Goal: Task Accomplishment & Management: Manage account settings

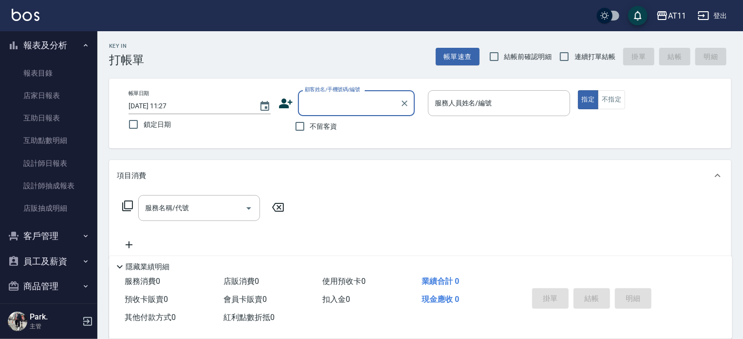
scroll to position [244, 0]
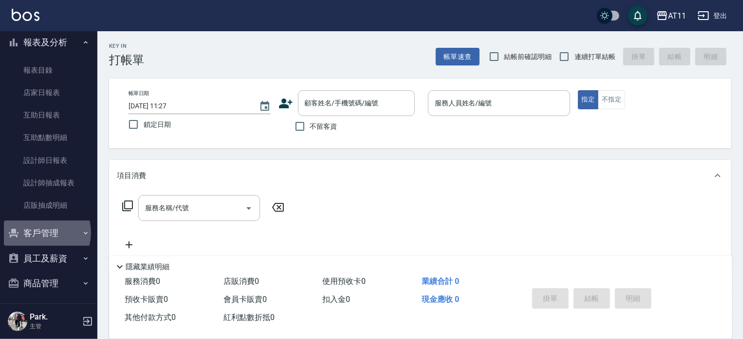
click at [40, 232] on button "客戶管理" at bounding box center [49, 232] width 90 height 25
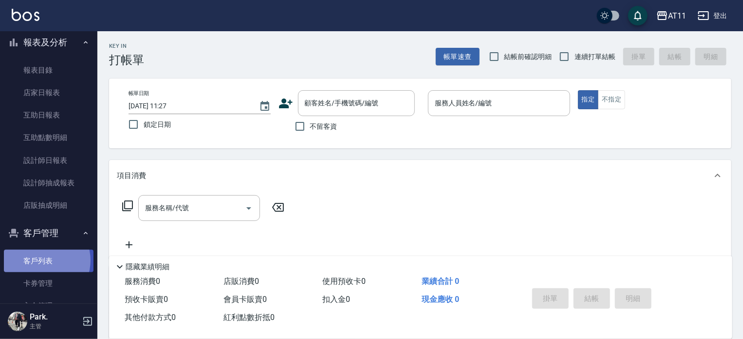
click at [42, 260] on link "客戶列表" at bounding box center [49, 260] width 90 height 22
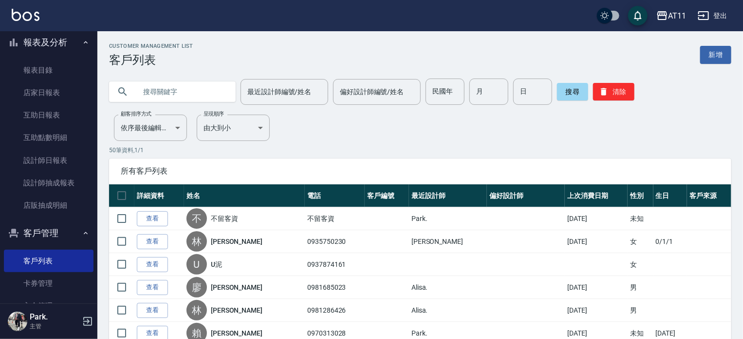
click at [200, 91] on input "text" at bounding box center [182, 91] width 92 height 26
type input "葉"
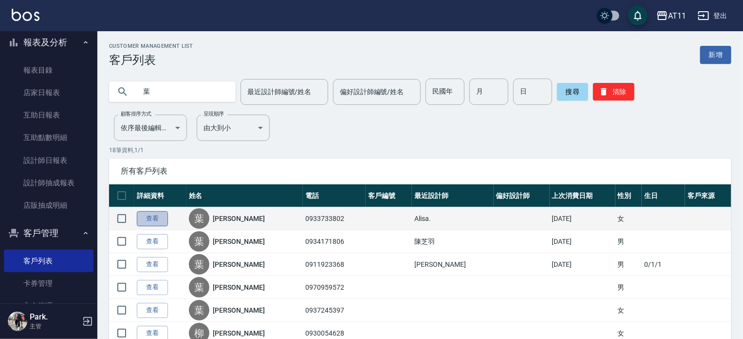
click at [156, 218] on link "查看" at bounding box center [152, 218] width 31 height 15
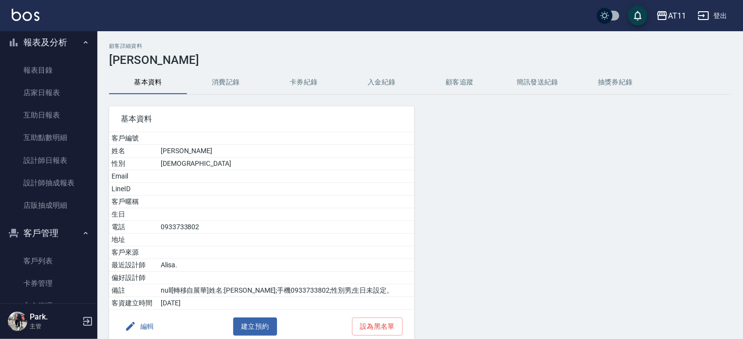
click at [377, 85] on button "入金紀錄" at bounding box center [382, 82] width 78 height 23
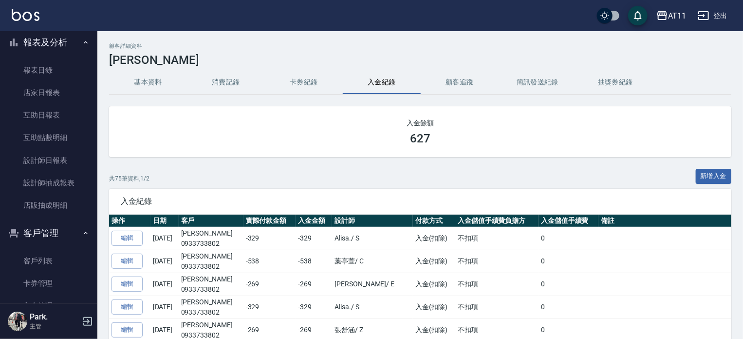
scroll to position [292, 0]
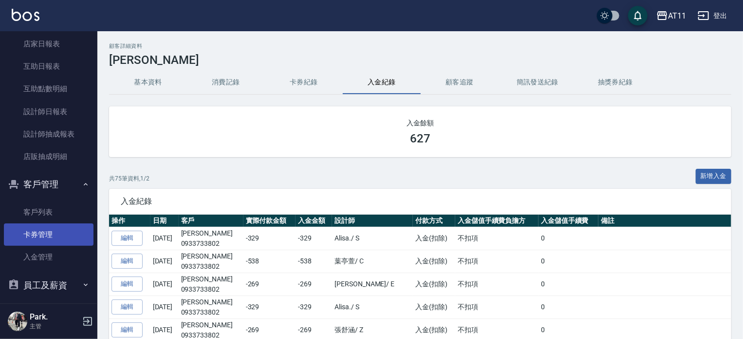
click at [41, 235] on link "卡券管理" at bounding box center [49, 234] width 90 height 22
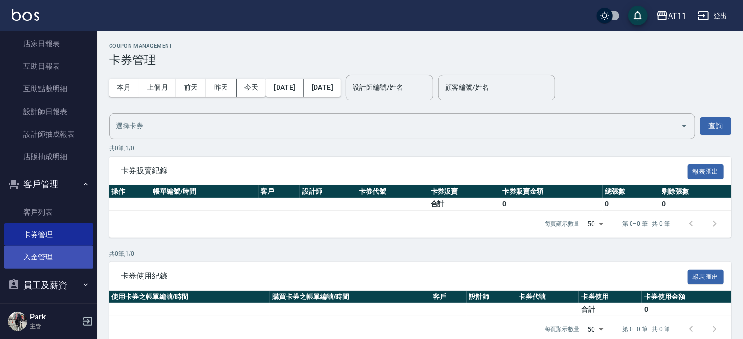
click at [32, 256] on link "入金管理" at bounding box center [49, 257] width 90 height 22
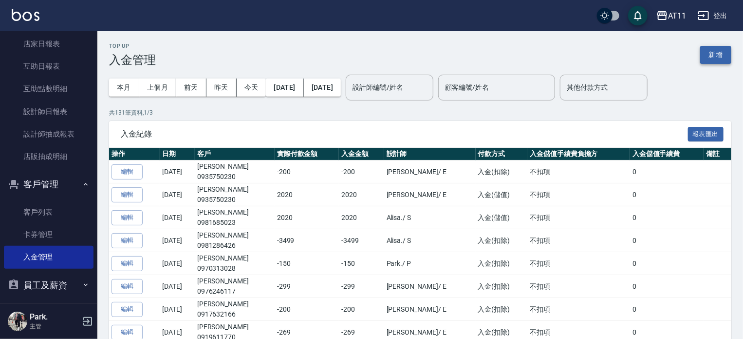
click at [711, 56] on button "新增" at bounding box center [716, 55] width 31 height 18
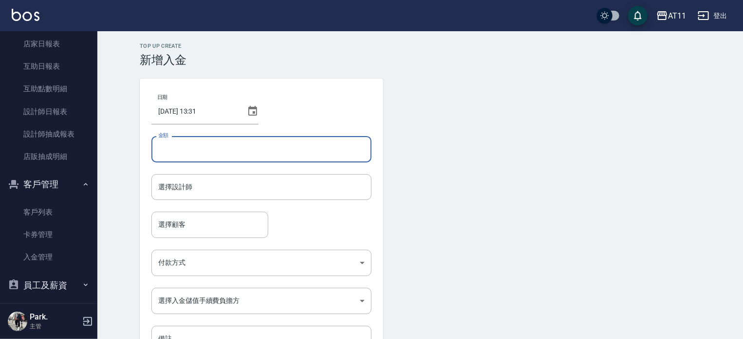
click at [230, 152] on input "金額" at bounding box center [262, 149] width 220 height 26
type input "-169"
click at [266, 188] on input "選擇設計師" at bounding box center [261, 186] width 211 height 17
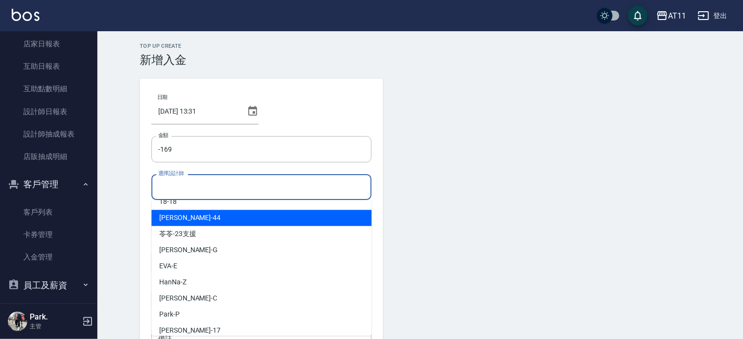
scroll to position [49, 0]
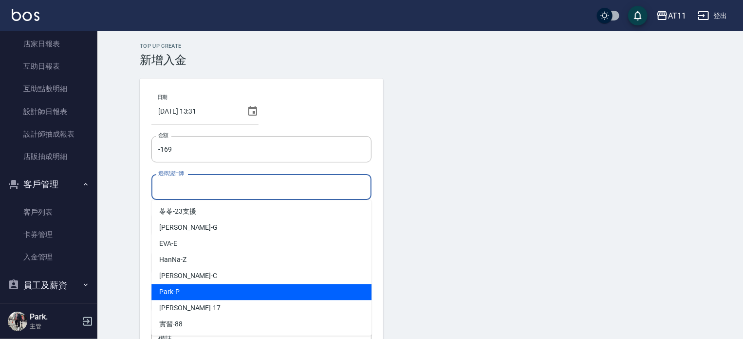
click at [195, 290] on div "Park -P" at bounding box center [262, 292] width 220 height 16
type input "Park-P"
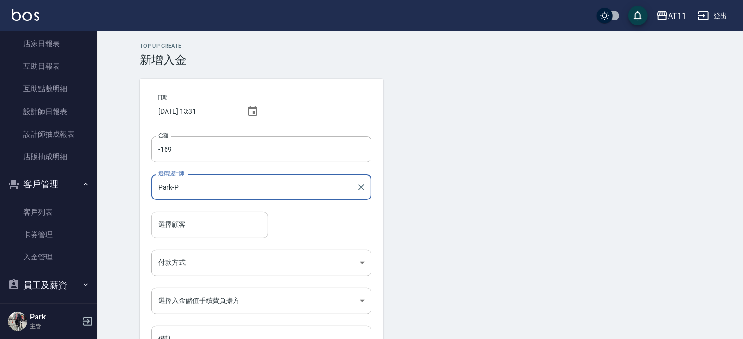
click at [199, 227] on input "選擇顧客" at bounding box center [210, 224] width 108 height 17
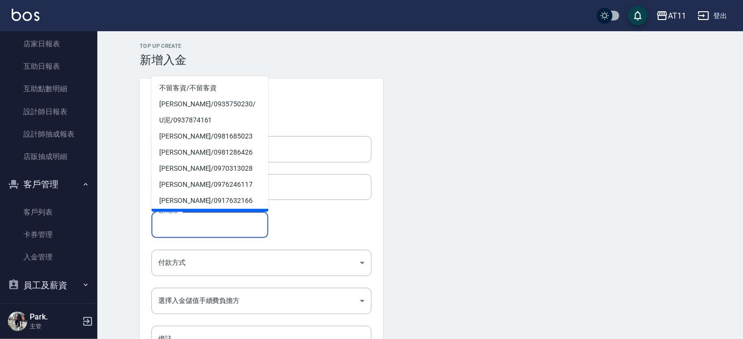
click at [206, 228] on input "選擇顧客" at bounding box center [210, 224] width 108 height 17
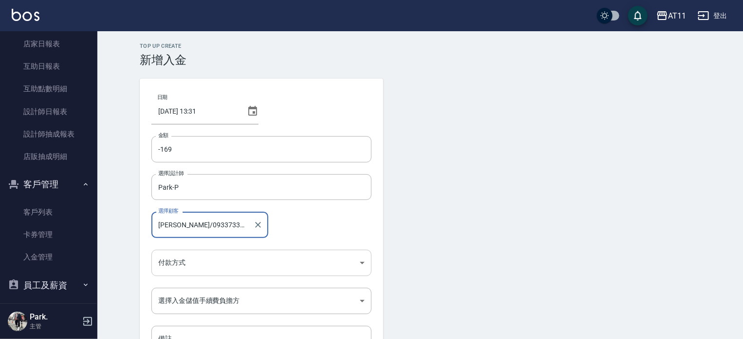
type input "葉盈君/0933733802"
click at [224, 259] on body "AT11 登出 櫃檯作業 打帳單 帳單列表 現金收支登錄 材料自購登錄 每日結帳 排班表 現場電腦打卡 掃碼打卡 預約管理 預約管理 單日預約紀錄 單週預約紀…" at bounding box center [371, 202] width 743 height 404
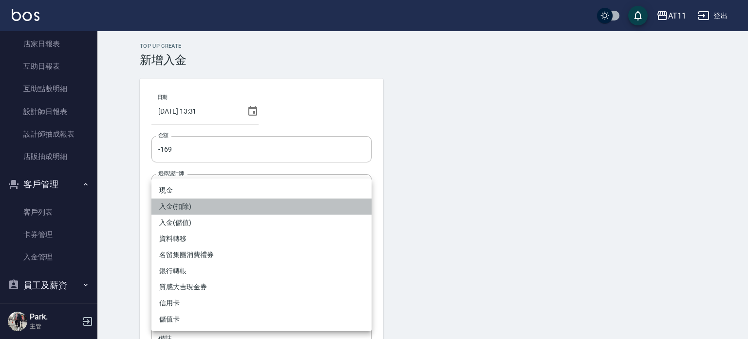
click at [182, 208] on li "入金(扣除)" at bounding box center [262, 206] width 220 height 16
type input "入金(扣除)"
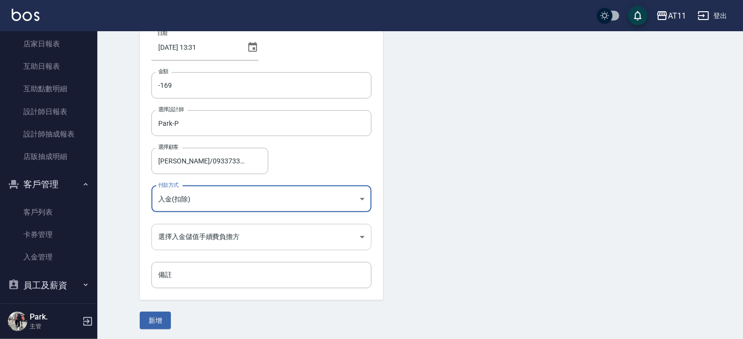
scroll to position [66, 0]
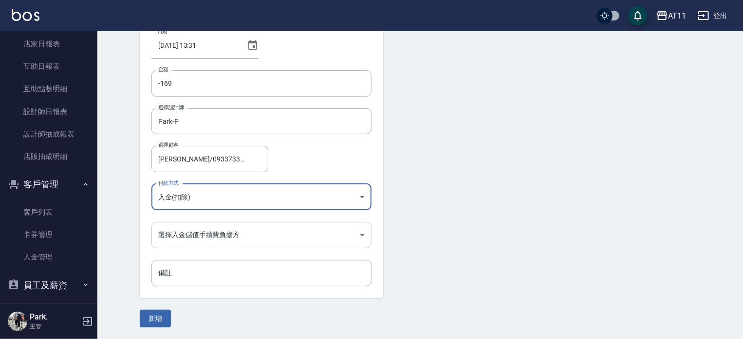
click at [211, 233] on body "AT11 登出 櫃檯作業 打帳單 帳單列表 現金收支登錄 材料自購登錄 每日結帳 排班表 現場電腦打卡 掃碼打卡 預約管理 預約管理 單日預約紀錄 單週預約紀…" at bounding box center [371, 136] width 743 height 404
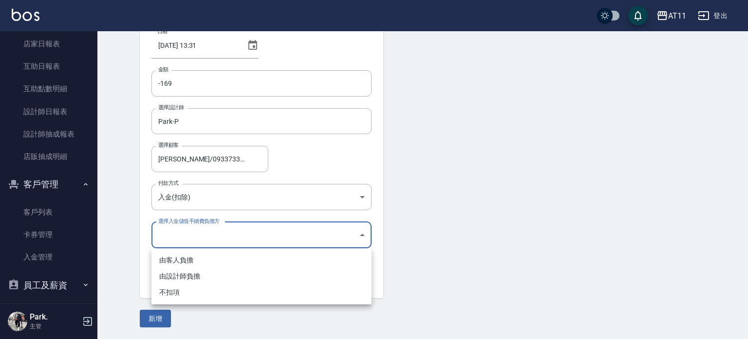
click at [189, 297] on li "不扣項" at bounding box center [262, 292] width 220 height 16
type input "WITHOUTHANDLINGFEE"
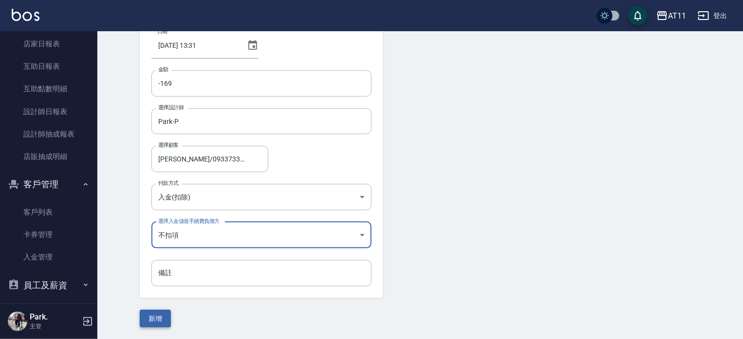
click at [161, 311] on button "新增" at bounding box center [155, 318] width 31 height 18
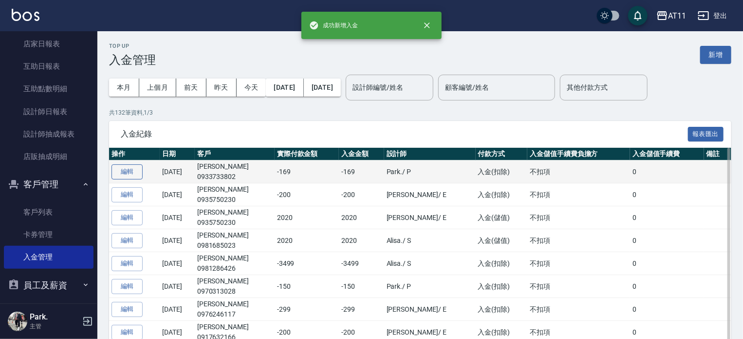
click at [133, 175] on button "編輯" at bounding box center [127, 171] width 31 height 15
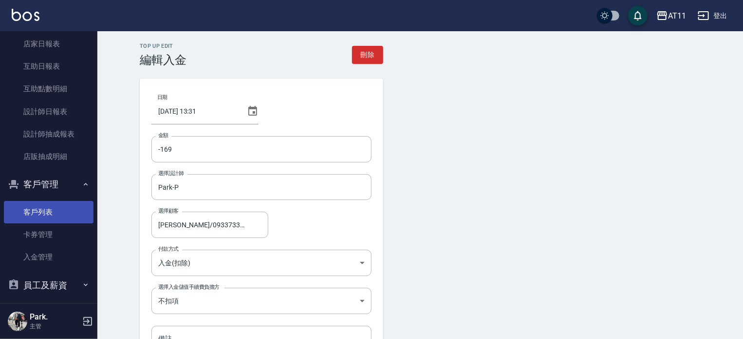
click at [44, 214] on link "客戶列表" at bounding box center [49, 212] width 90 height 22
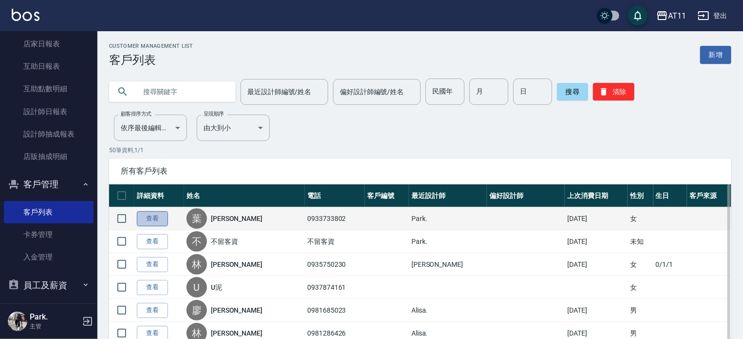
click at [159, 214] on link "查看" at bounding box center [152, 218] width 31 height 15
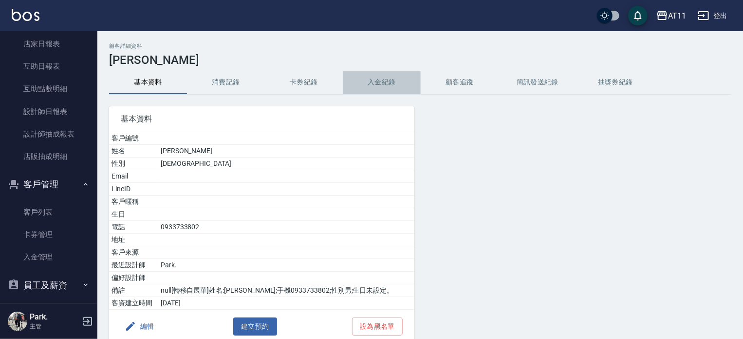
click at [383, 79] on button "入金紀錄" at bounding box center [382, 82] width 78 height 23
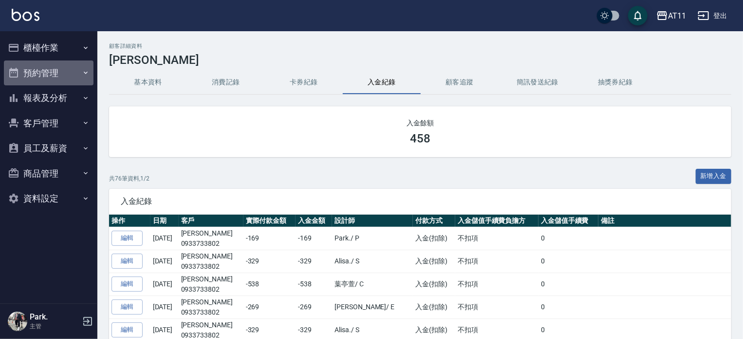
click at [44, 75] on button "預約管理" at bounding box center [49, 72] width 90 height 25
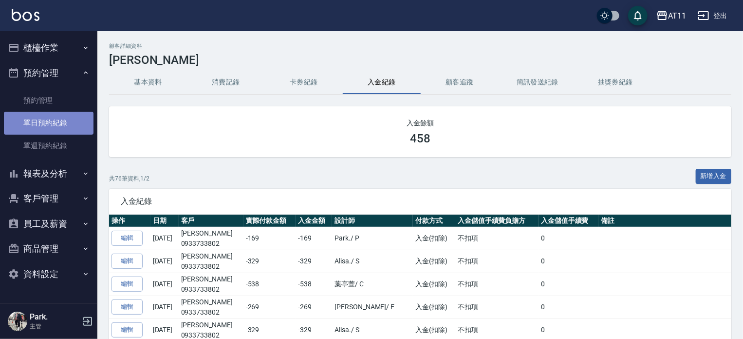
click at [48, 124] on link "單日預約紀錄" at bounding box center [49, 123] width 90 height 22
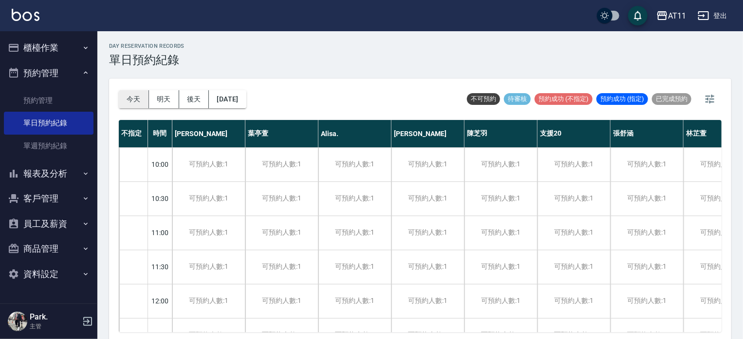
click at [129, 101] on button "今天" at bounding box center [134, 99] width 30 height 18
click at [160, 97] on button "明天" at bounding box center [164, 99] width 30 height 18
click at [136, 99] on button "今天" at bounding box center [134, 99] width 30 height 18
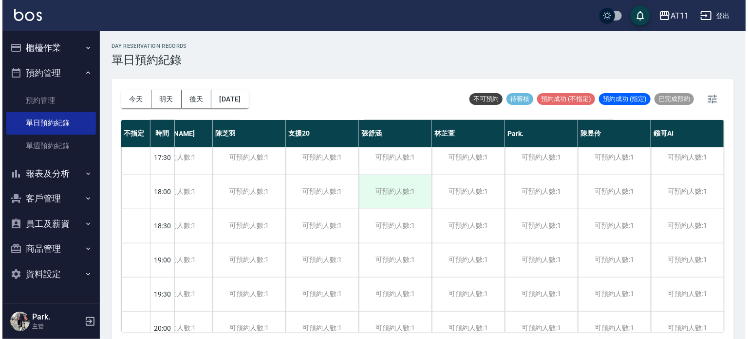
scroll to position [539, 259]
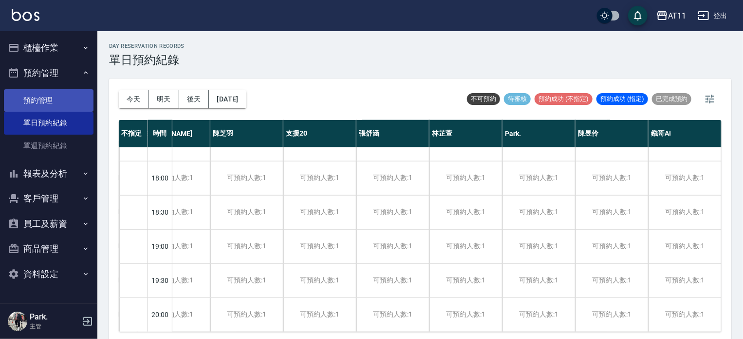
click at [42, 101] on link "預約管理" at bounding box center [49, 100] width 90 height 22
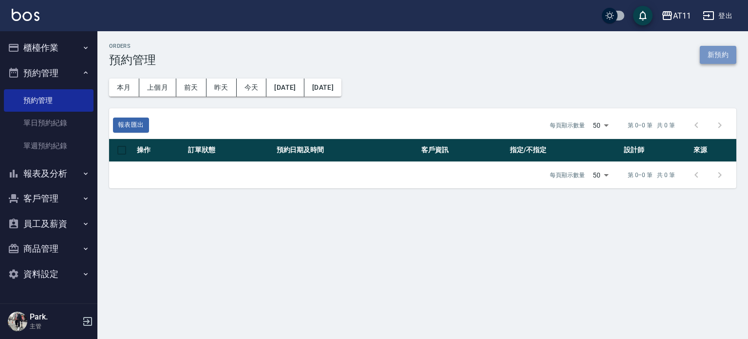
click at [718, 56] on button "新預約" at bounding box center [718, 55] width 37 height 18
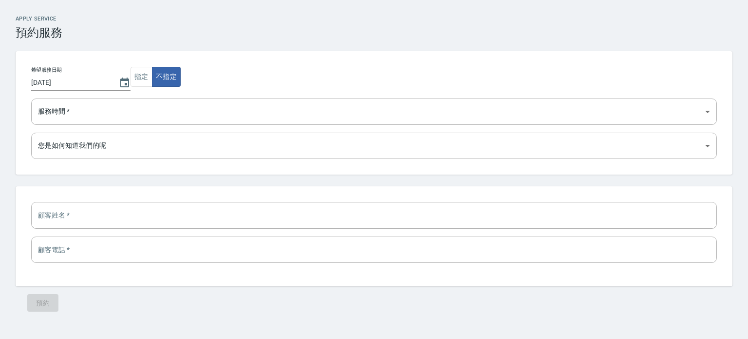
drag, startPoint x: 335, startPoint y: 38, endPoint x: 329, endPoint y: 28, distance: 12.0
click at [329, 28] on h3 "預約服務" at bounding box center [374, 33] width 717 height 14
click at [292, 30] on h3 "預約服務" at bounding box center [374, 33] width 717 height 14
click at [39, 302] on div "預約" at bounding box center [374, 303] width 717 height 34
drag, startPoint x: 123, startPoint y: 225, endPoint x: 127, endPoint y: 216, distance: 9.9
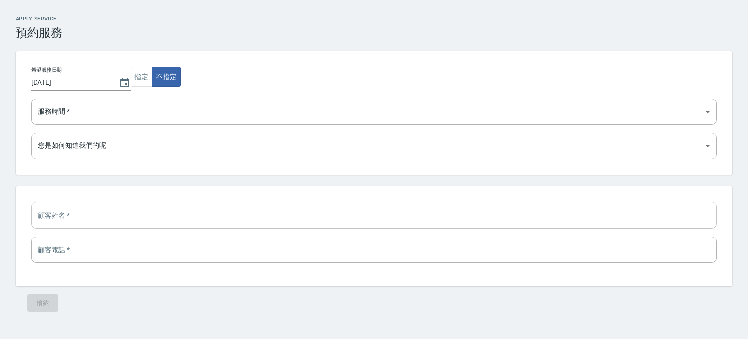
click at [126, 218] on input "text" at bounding box center [374, 215] width 686 height 26
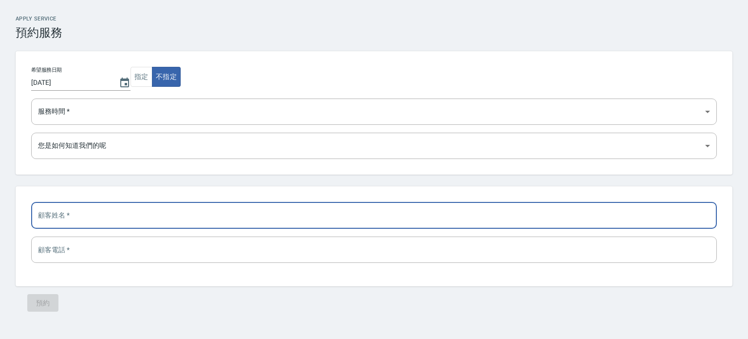
click at [258, 42] on div "Apply Service 預約服務 希望服務日期 2025/08/25 指定 不指定 服務時間   * 10:00 10:30 11:00 11:30 12…" at bounding box center [374, 167] width 748 height 335
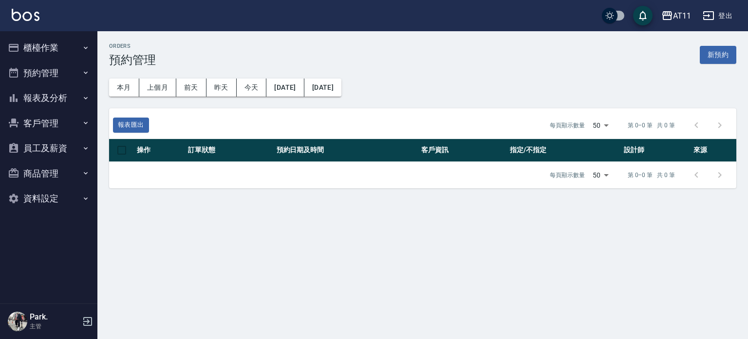
click at [49, 142] on button "員工及薪資" at bounding box center [49, 147] width 90 height 25
click at [722, 17] on button "登出" at bounding box center [718, 16] width 38 height 18
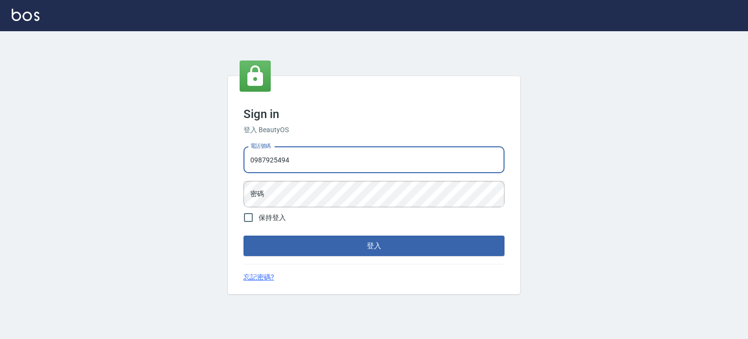
type input "0987925494"
click at [244, 235] on button "登入" at bounding box center [374, 245] width 261 height 20
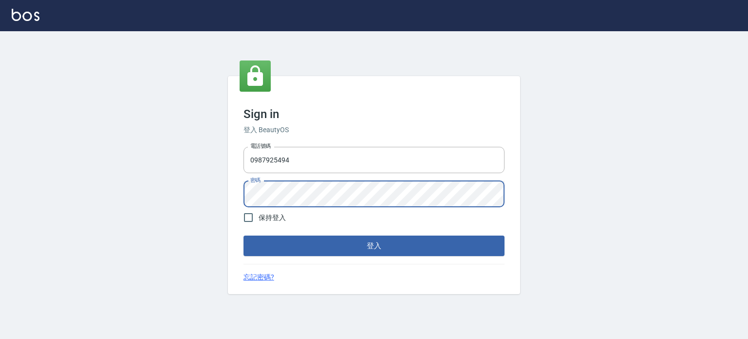
click at [244, 235] on button "登入" at bounding box center [374, 245] width 261 height 20
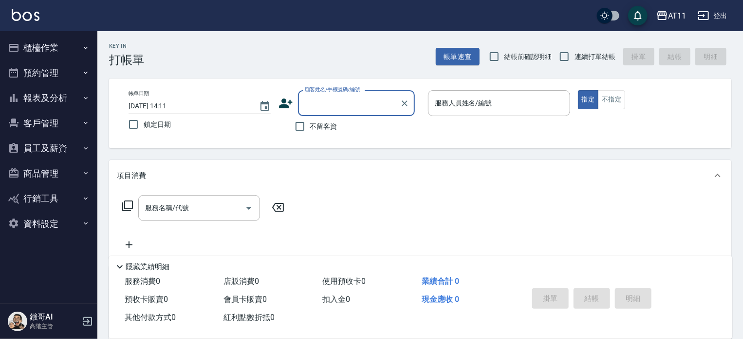
click at [57, 146] on button "員工及薪資" at bounding box center [49, 147] width 90 height 25
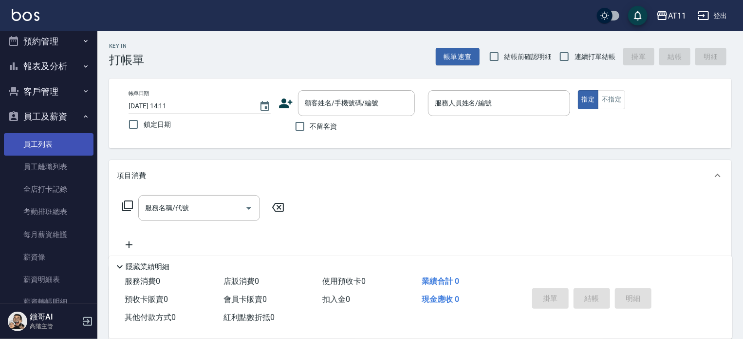
scroll to position [49, 0]
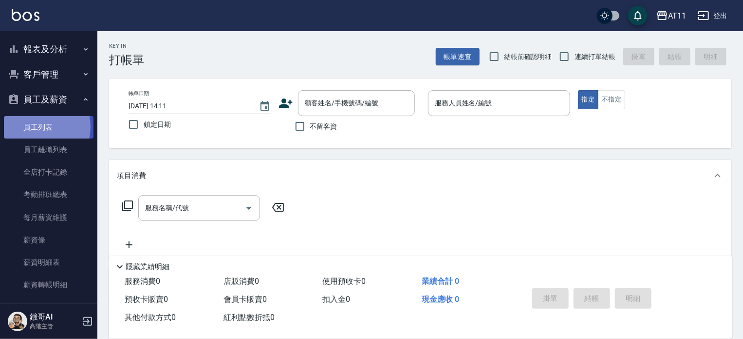
click at [37, 126] on link "員工列表" at bounding box center [49, 127] width 90 height 22
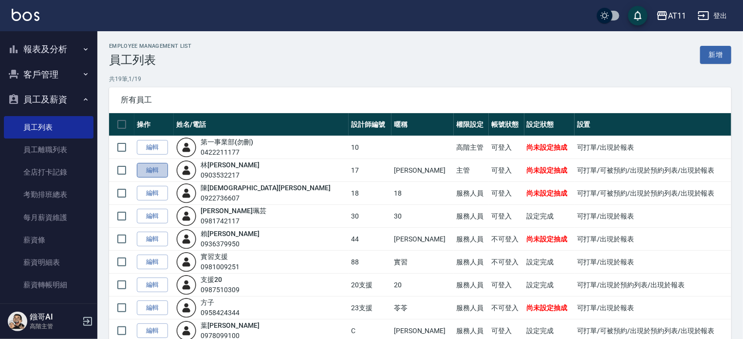
click at [156, 169] on link "編輯" at bounding box center [152, 170] width 31 height 15
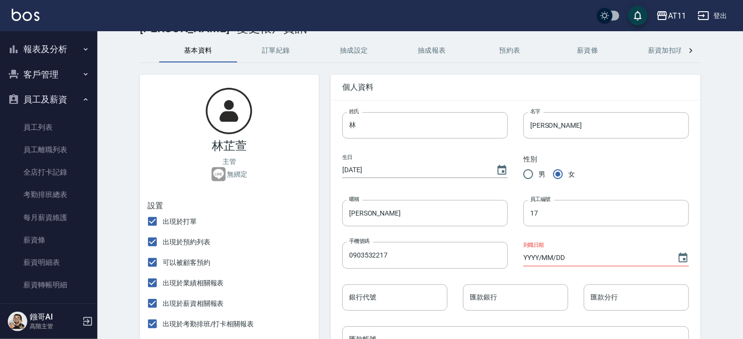
scroll to position [49, 0]
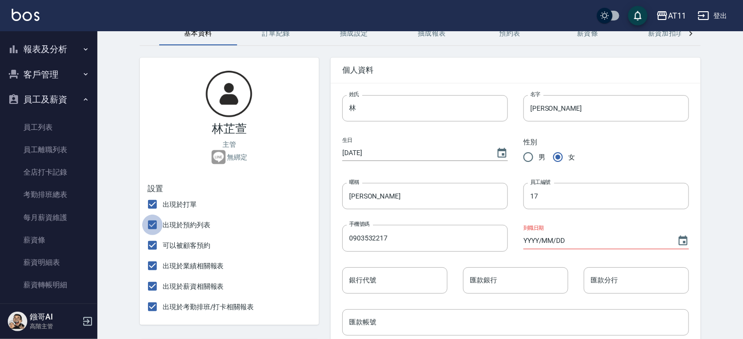
click at [153, 226] on input "出現於預約列表" at bounding box center [152, 224] width 20 height 20
checkbox input "false"
click at [152, 247] on input "可以被顧客預約" at bounding box center [152, 245] width 20 height 20
checkbox input "false"
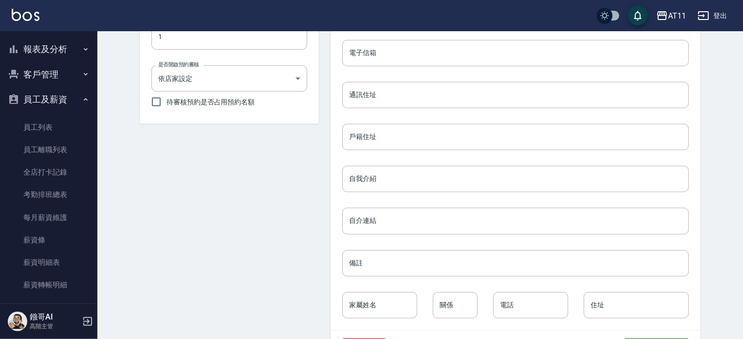
scroll to position [437, 0]
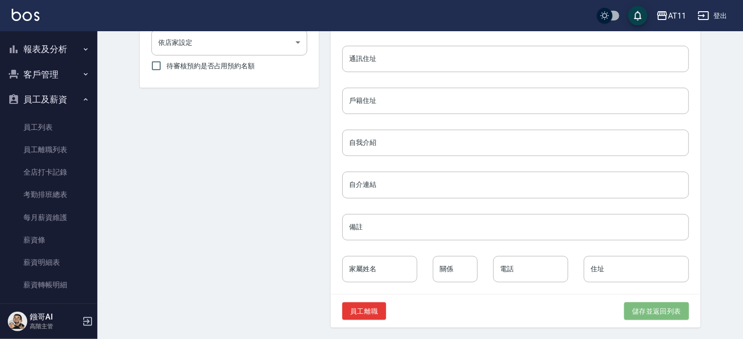
drag, startPoint x: 647, startPoint y: 309, endPoint x: 437, endPoint y: 284, distance: 211.6
click at [648, 309] on button "儲存並返回列表" at bounding box center [657, 311] width 65 height 18
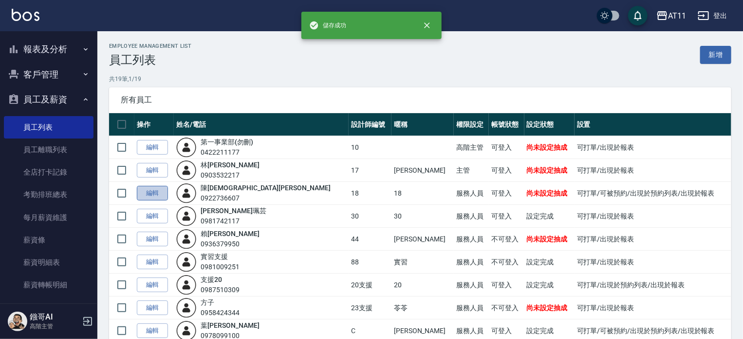
click at [152, 191] on link "編輯" at bounding box center [152, 193] width 31 height 15
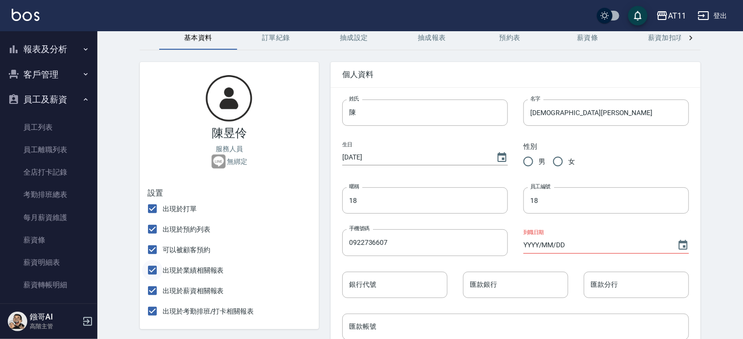
scroll to position [97, 0]
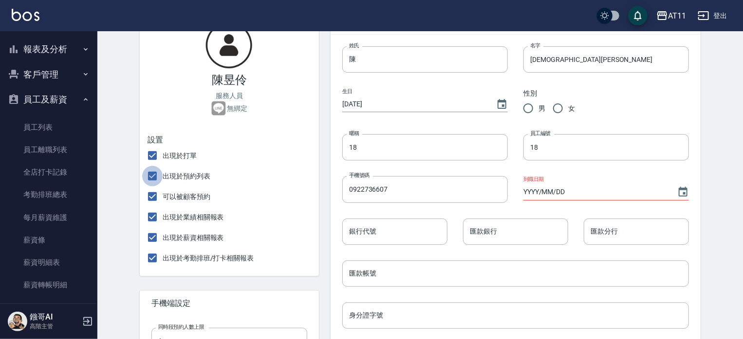
click at [154, 177] on input "出現於預約列表" at bounding box center [152, 176] width 20 height 20
checkbox input "false"
click at [152, 193] on input "可以被顧客預約" at bounding box center [152, 196] width 20 height 20
checkbox input "false"
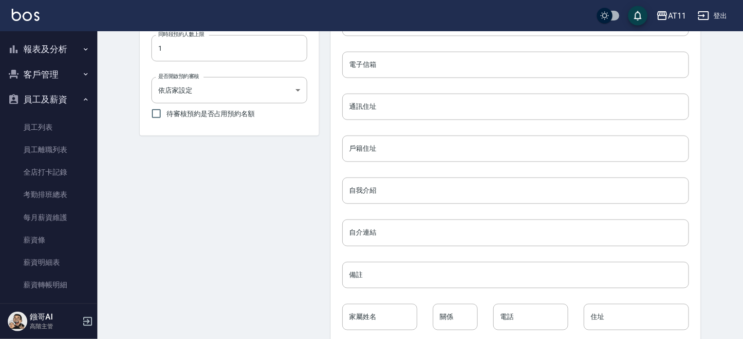
scroll to position [437, 0]
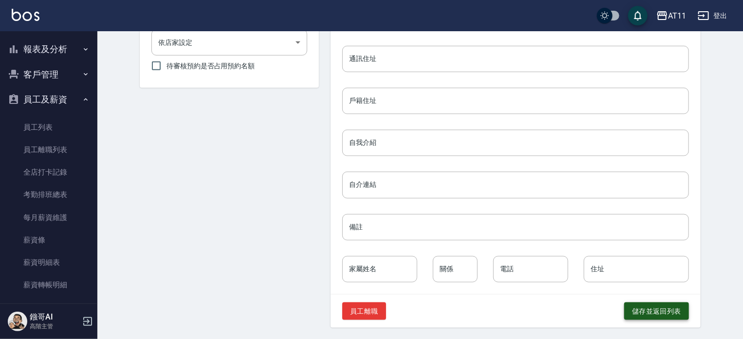
click at [639, 315] on button "儲存並返回列表" at bounding box center [657, 311] width 65 height 18
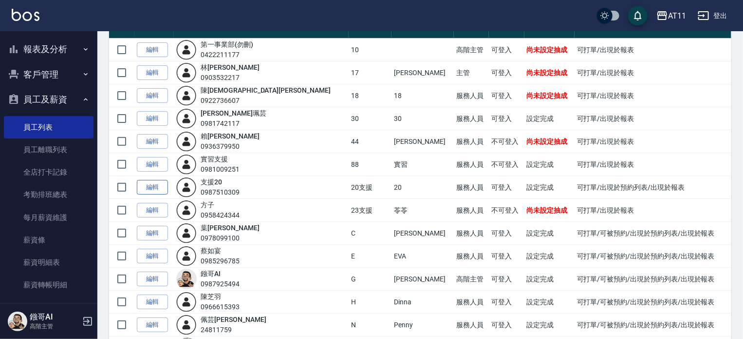
scroll to position [49, 0]
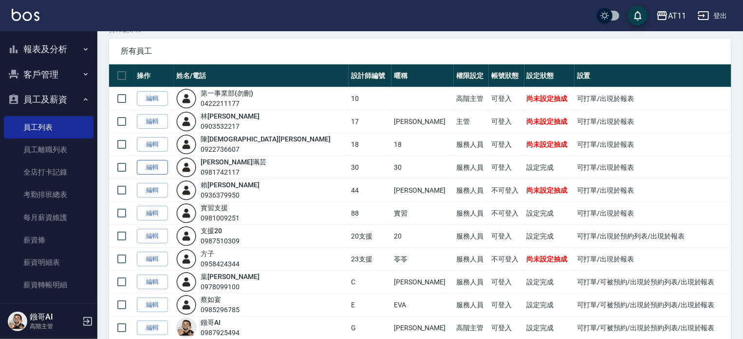
click at [152, 166] on link "編輯" at bounding box center [152, 167] width 31 height 15
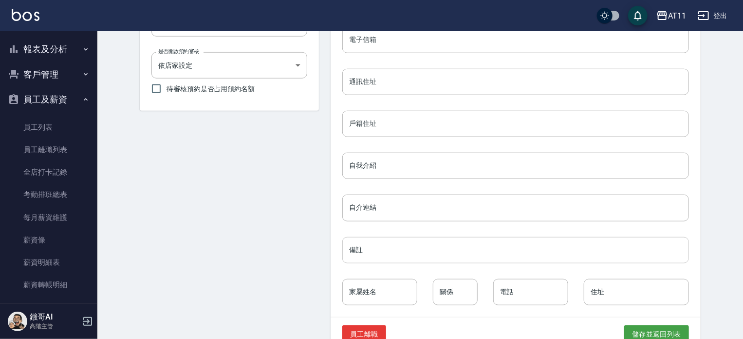
scroll to position [437, 0]
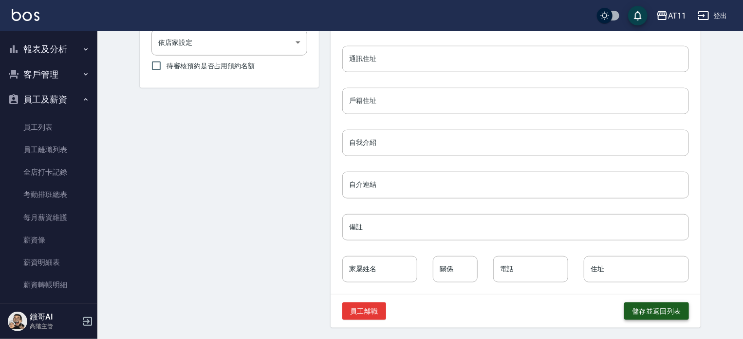
click at [671, 313] on button "儲存並返回列表" at bounding box center [657, 311] width 65 height 18
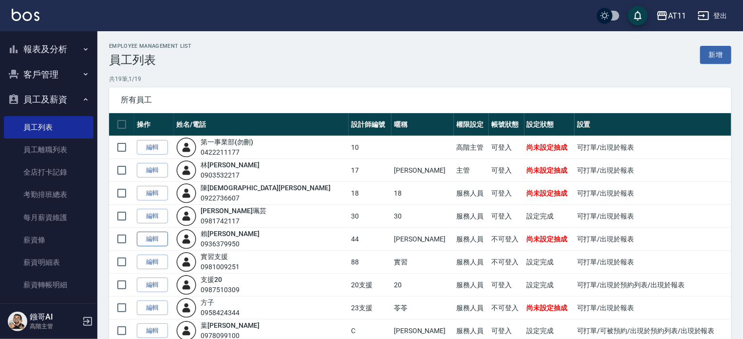
click at [150, 237] on link "編輯" at bounding box center [152, 238] width 31 height 15
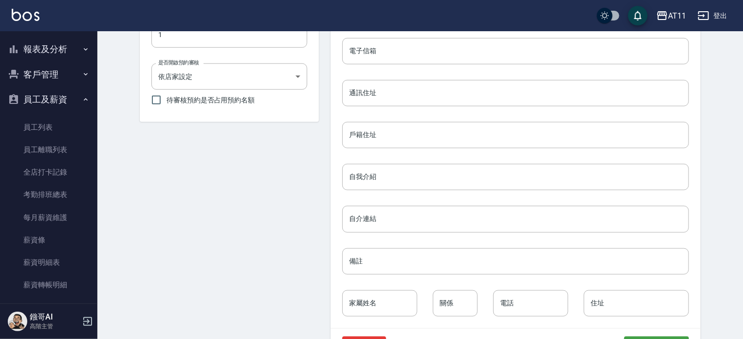
scroll to position [437, 0]
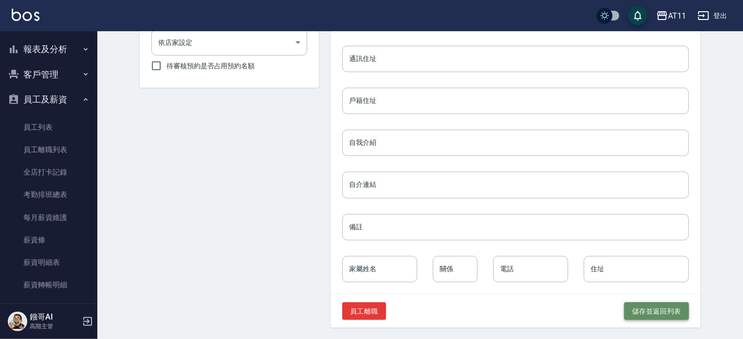
click at [641, 308] on button "儲存並返回列表" at bounding box center [657, 311] width 65 height 18
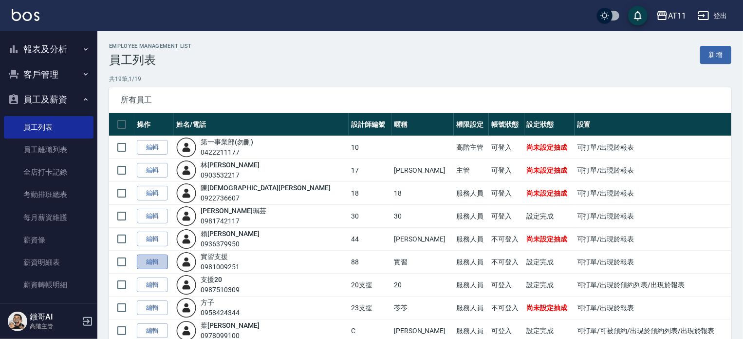
click at [154, 261] on link "編輯" at bounding box center [152, 261] width 31 height 15
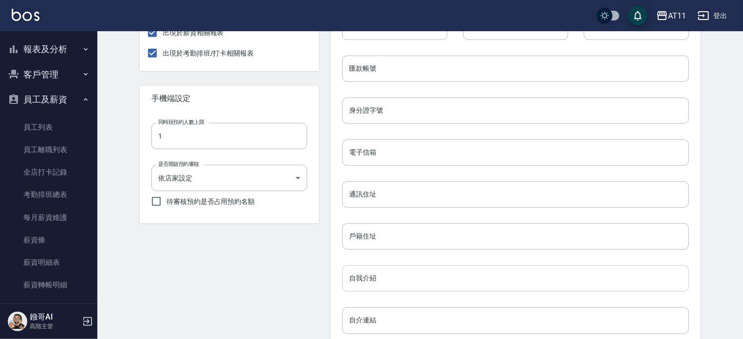
scroll to position [437, 0]
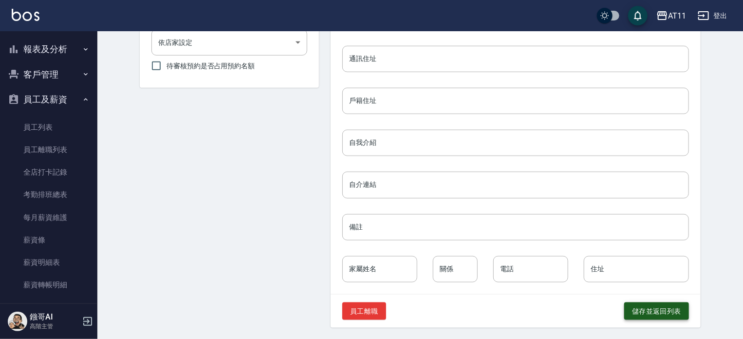
click at [664, 306] on button "儲存並返回列表" at bounding box center [657, 311] width 65 height 18
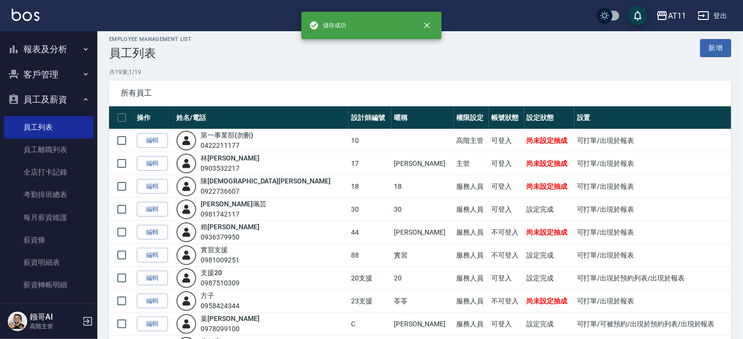
scroll to position [49, 0]
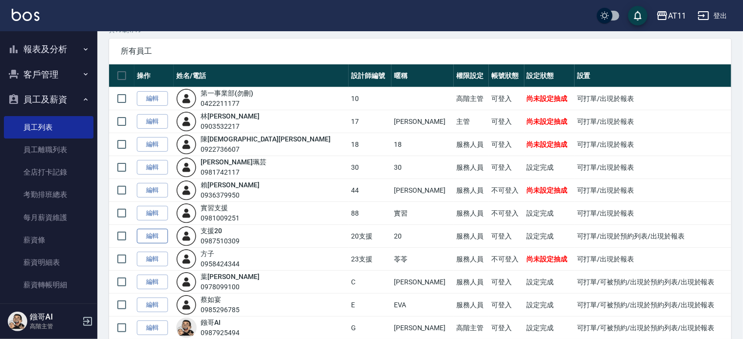
click at [152, 234] on link "編輯" at bounding box center [152, 235] width 31 height 15
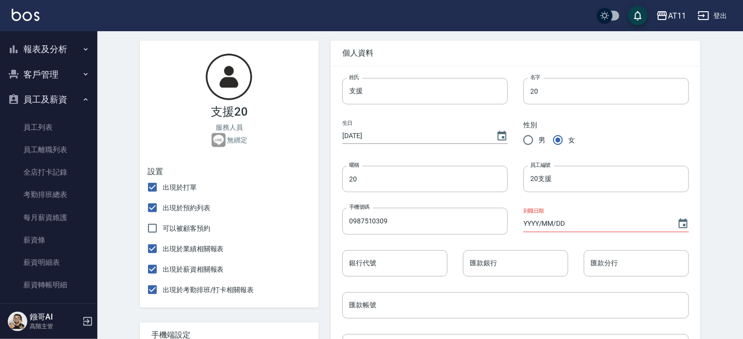
scroll to position [97, 0]
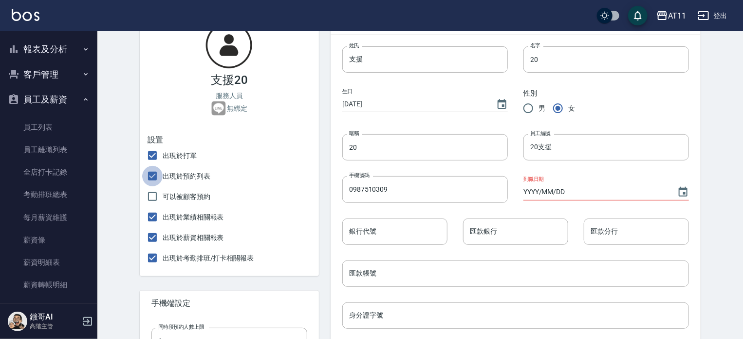
click at [153, 173] on input "出現於預約列表" at bounding box center [152, 176] width 20 height 20
checkbox input "false"
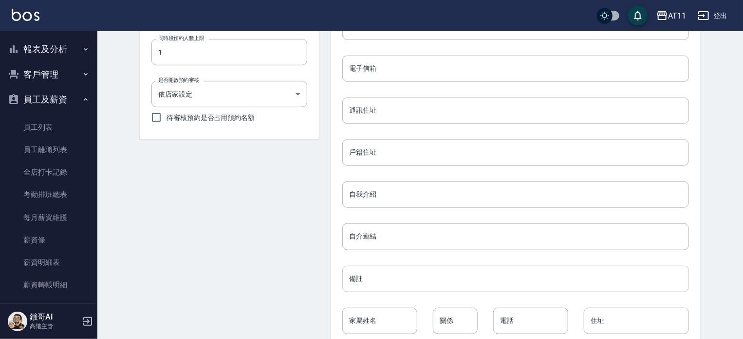
scroll to position [437, 0]
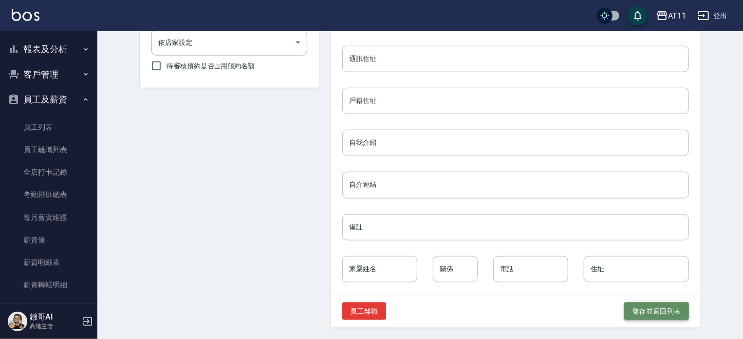
click at [657, 307] on button "儲存並返回列表" at bounding box center [657, 311] width 65 height 18
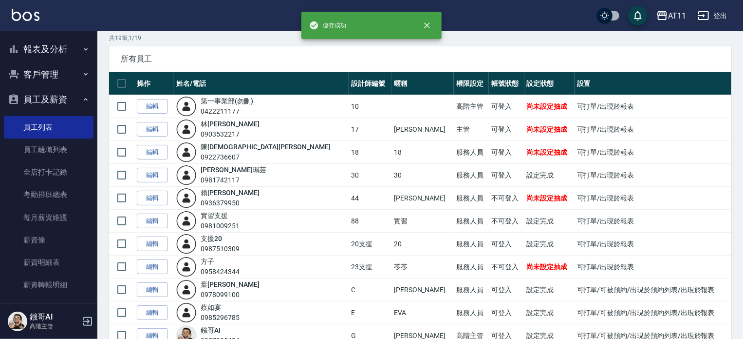
scroll to position [97, 0]
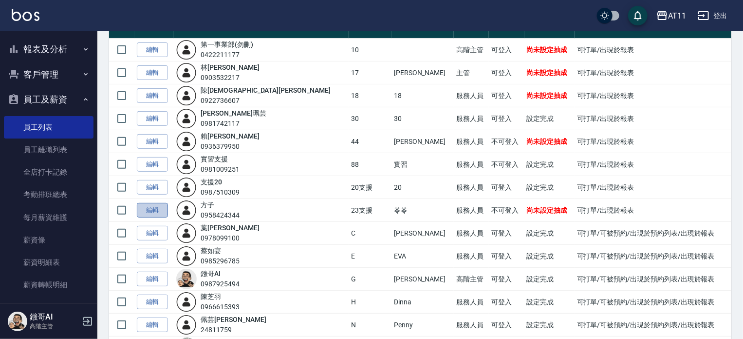
click at [152, 208] on link "編輯" at bounding box center [152, 210] width 31 height 15
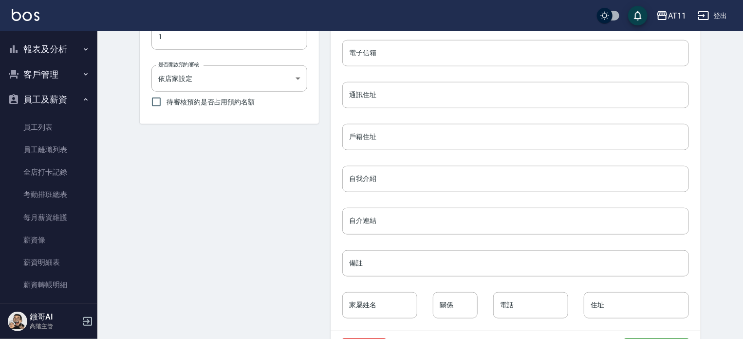
scroll to position [437, 0]
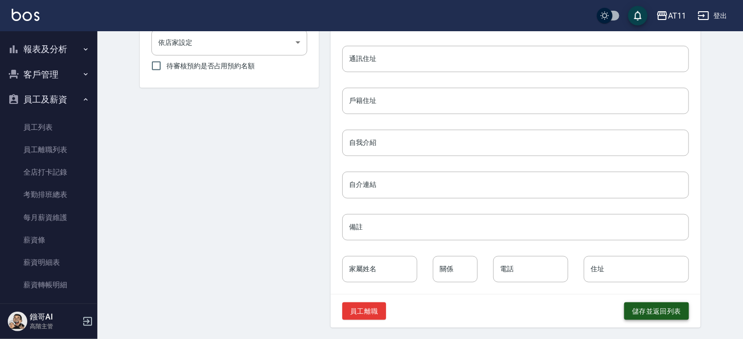
click at [653, 306] on button "儲存並返回列表" at bounding box center [657, 311] width 65 height 18
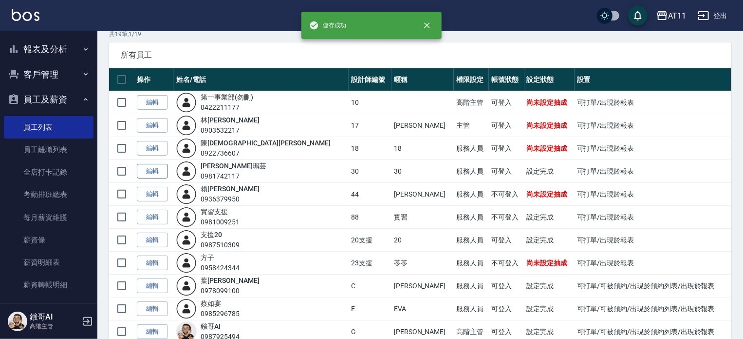
scroll to position [97, 0]
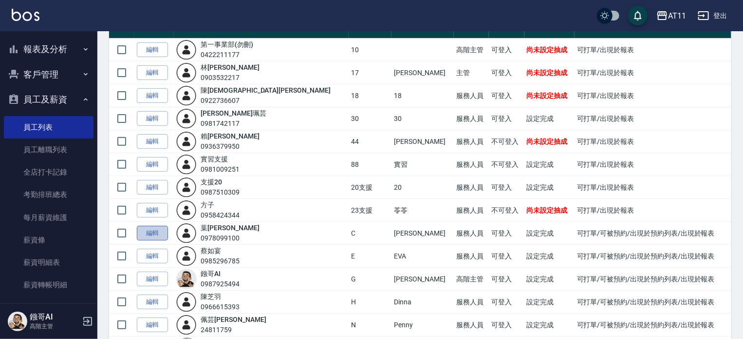
click at [158, 232] on link "編輯" at bounding box center [152, 233] width 31 height 15
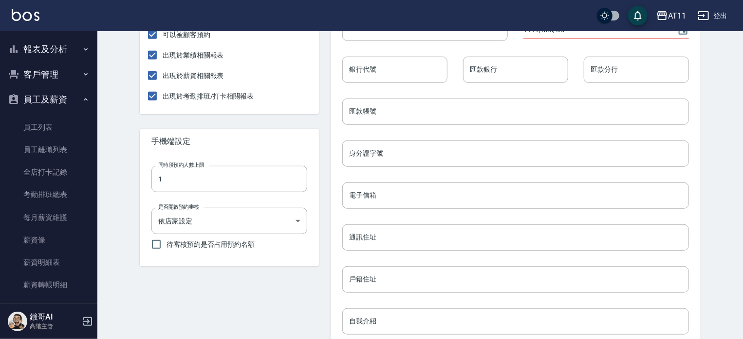
scroll to position [437, 0]
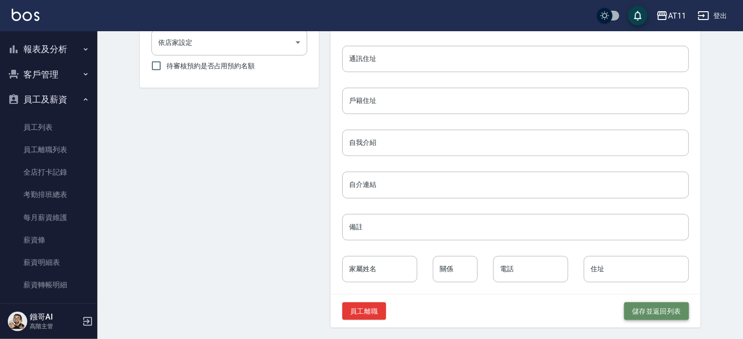
click at [645, 313] on button "儲存並返回列表" at bounding box center [657, 311] width 65 height 18
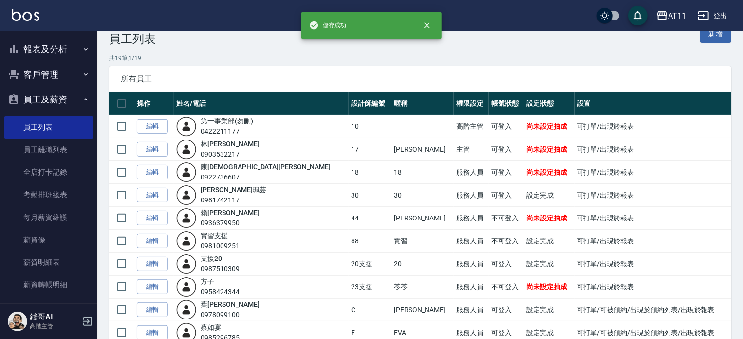
scroll to position [195, 0]
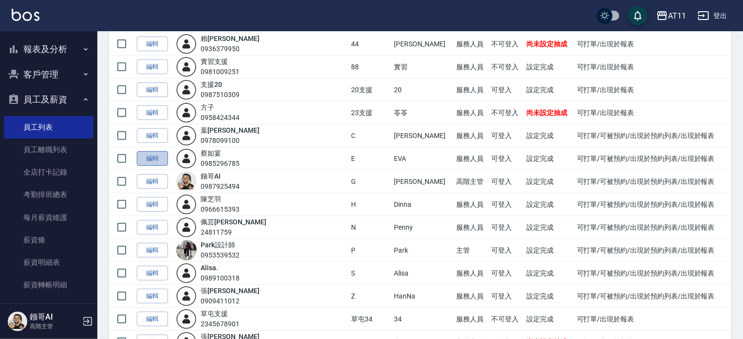
click at [154, 156] on link "編輯" at bounding box center [152, 158] width 31 height 15
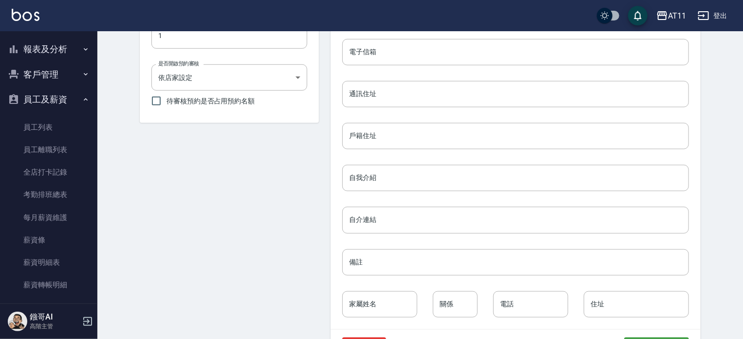
scroll to position [437, 0]
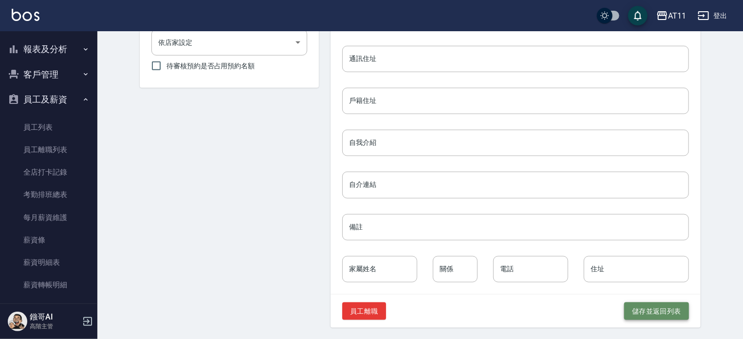
click at [650, 307] on button "儲存並返回列表" at bounding box center [657, 311] width 65 height 18
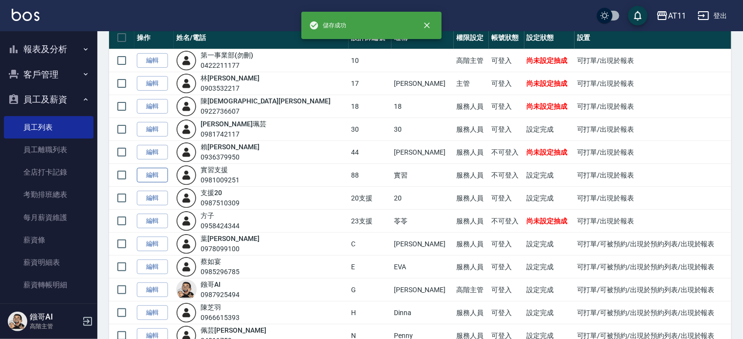
scroll to position [195, 0]
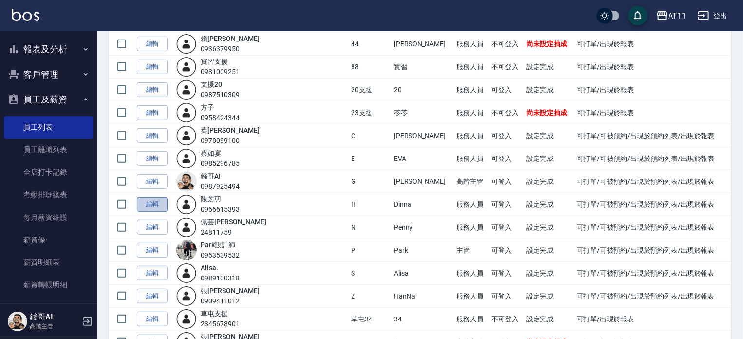
click at [148, 200] on link "編輯" at bounding box center [152, 204] width 31 height 15
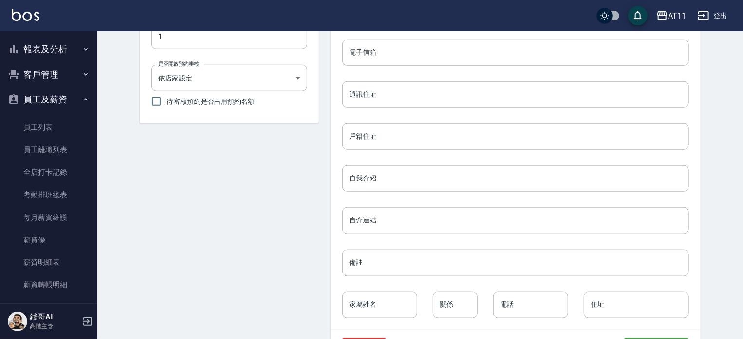
scroll to position [437, 0]
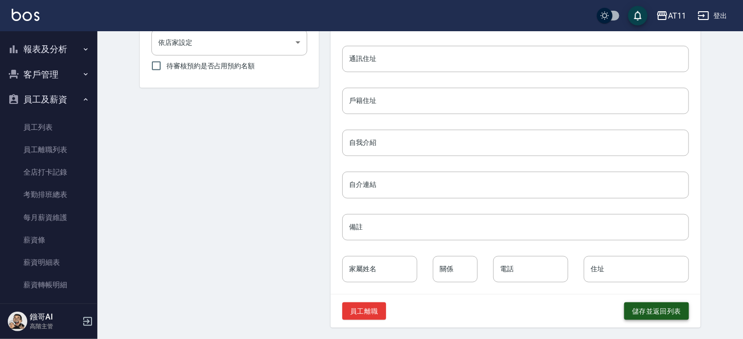
click at [658, 307] on button "儲存並返回列表" at bounding box center [657, 311] width 65 height 18
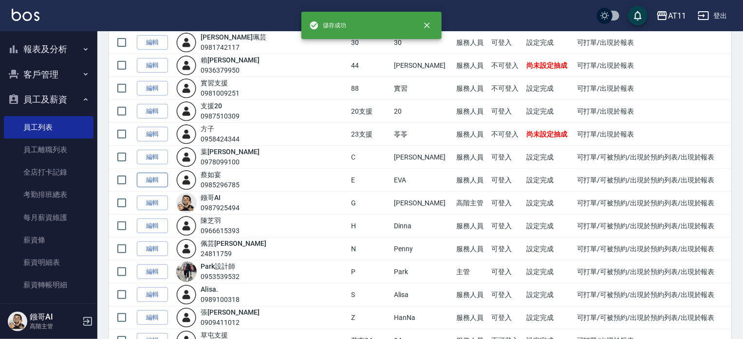
scroll to position [195, 0]
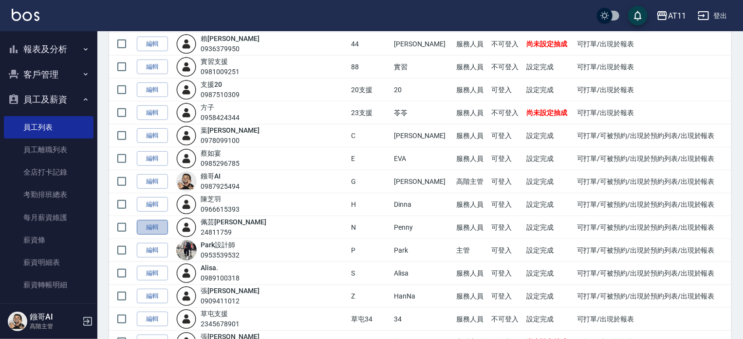
click at [152, 224] on link "編輯" at bounding box center [152, 227] width 31 height 15
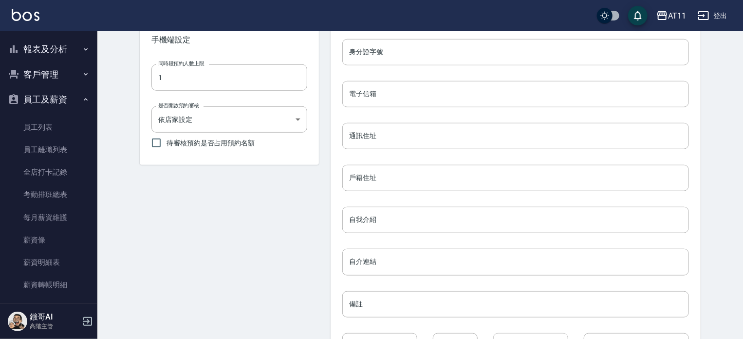
scroll to position [437, 0]
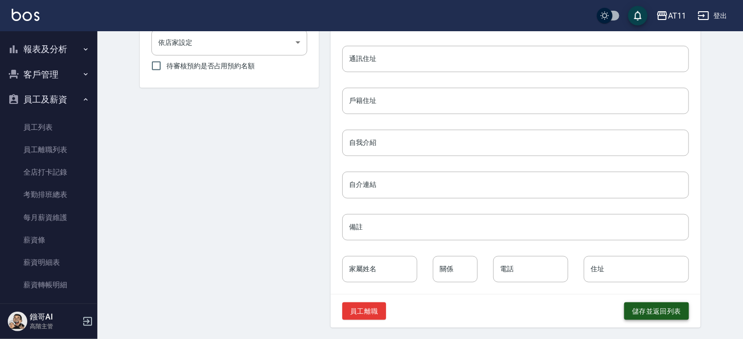
click at [649, 310] on button "儲存並返回列表" at bounding box center [657, 311] width 65 height 18
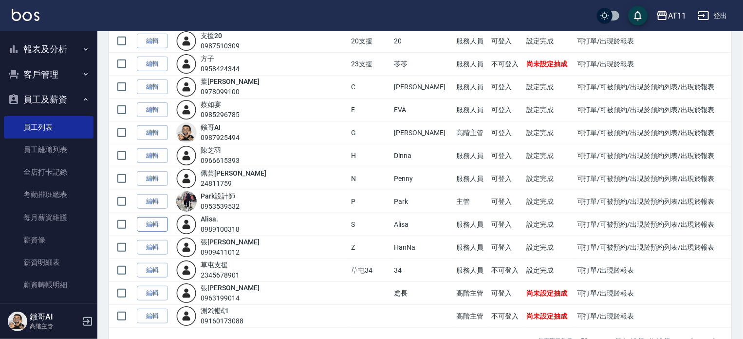
click at [148, 222] on link "編輯" at bounding box center [152, 224] width 31 height 15
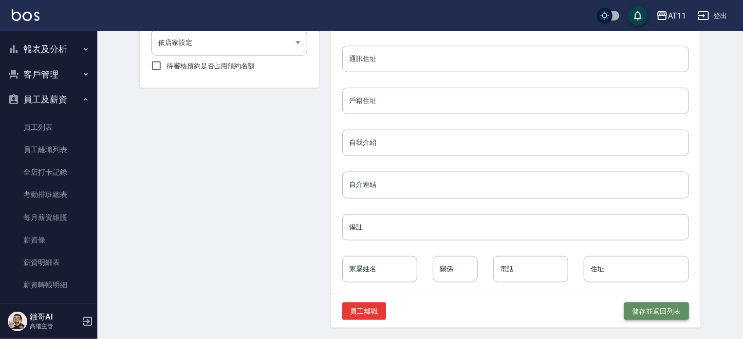
click at [642, 313] on button "儲存並返回列表" at bounding box center [657, 311] width 65 height 18
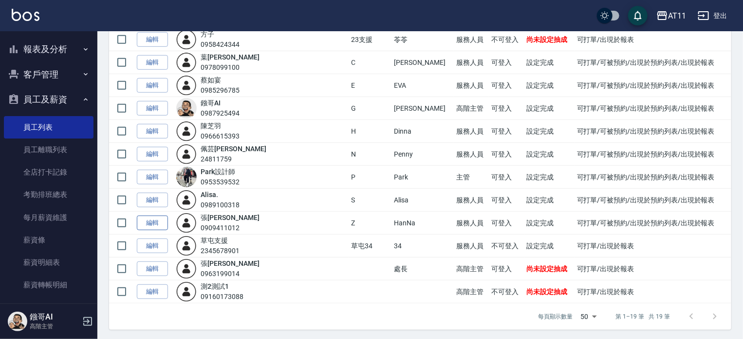
click at [151, 222] on link "編輯" at bounding box center [152, 222] width 31 height 15
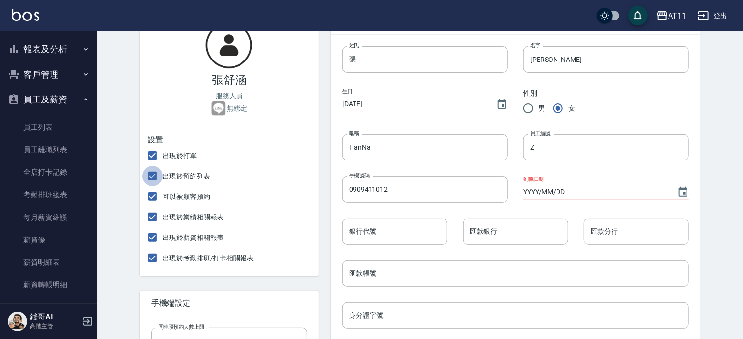
click at [152, 177] on input "出現於預約列表" at bounding box center [152, 176] width 20 height 20
checkbox input "false"
click at [152, 194] on input "可以被顧客預約" at bounding box center [152, 196] width 20 height 20
checkbox input "false"
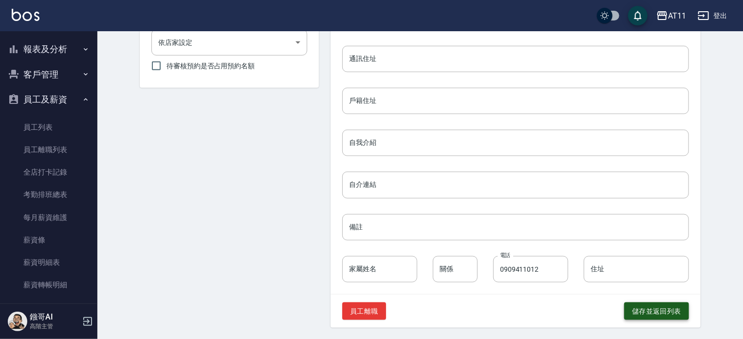
click at [654, 302] on button "儲存並返回列表" at bounding box center [657, 311] width 65 height 18
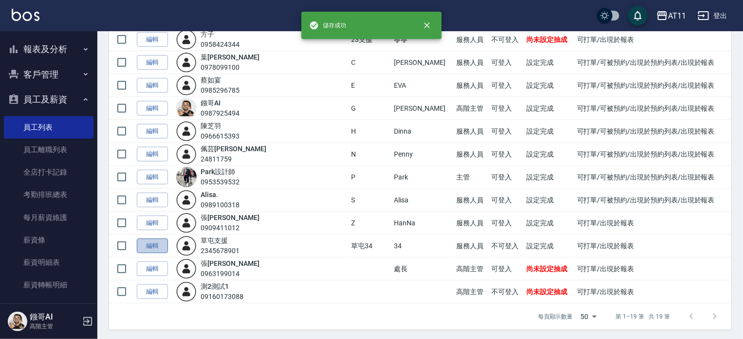
click at [156, 243] on link "編輯" at bounding box center [152, 245] width 31 height 15
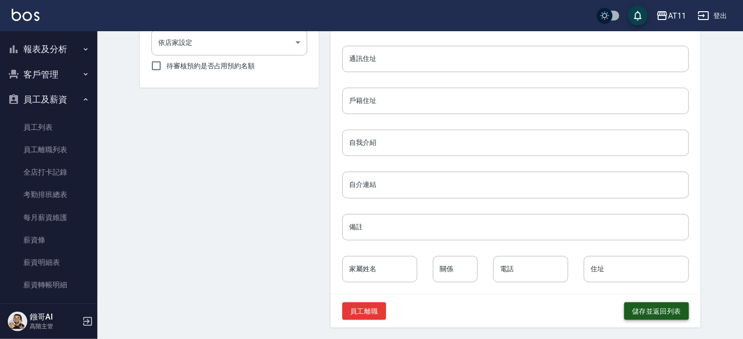
click at [644, 305] on button "儲存並返回列表" at bounding box center [657, 311] width 65 height 18
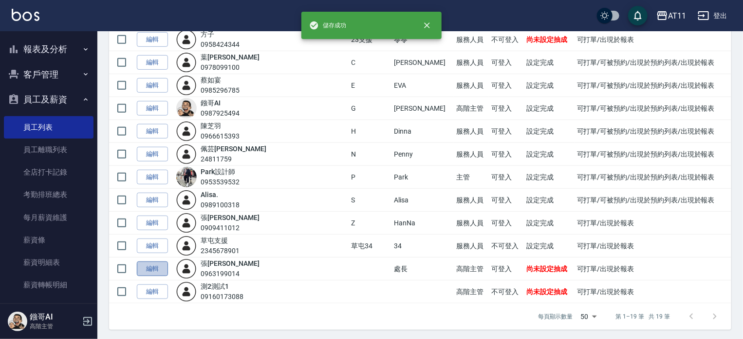
click at [160, 266] on link "編輯" at bounding box center [152, 268] width 31 height 15
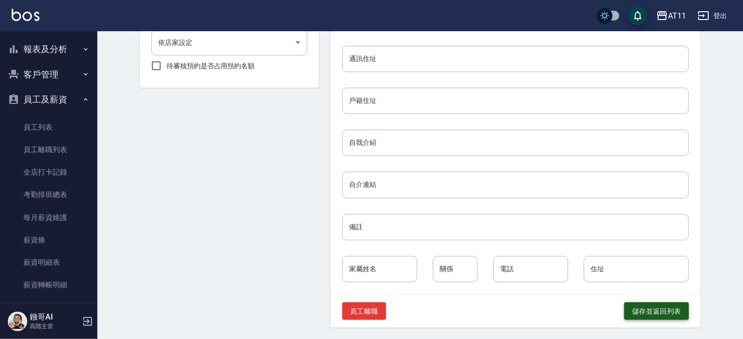
click at [654, 316] on button "儲存並返回列表" at bounding box center [657, 311] width 65 height 18
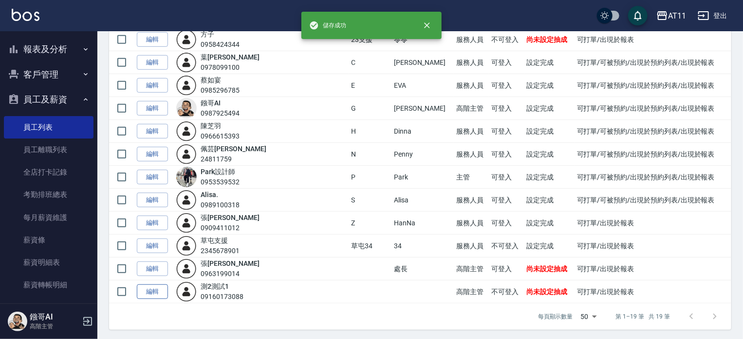
click at [147, 286] on link "編輯" at bounding box center [152, 291] width 31 height 15
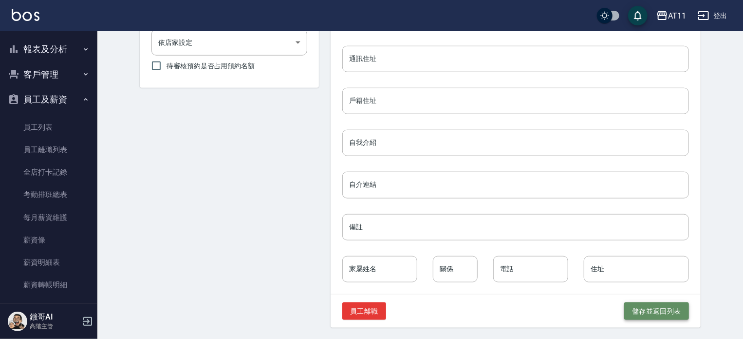
click at [665, 311] on button "儲存並返回列表" at bounding box center [657, 311] width 65 height 18
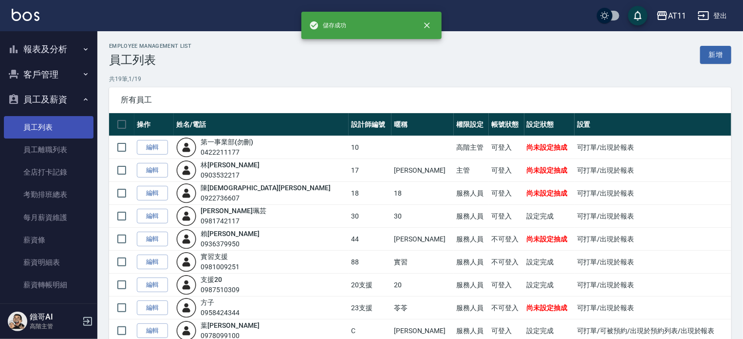
click at [41, 121] on link "員工列表" at bounding box center [49, 127] width 90 height 22
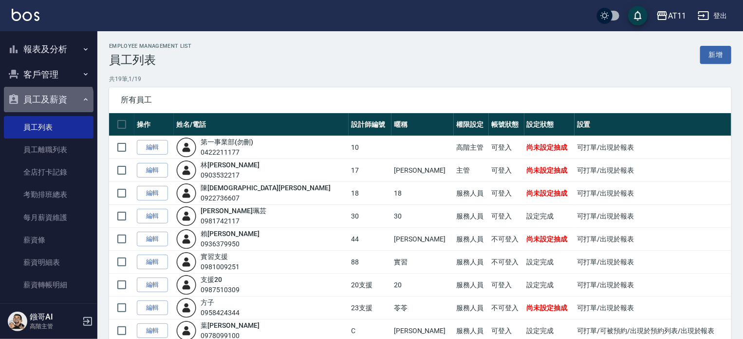
click at [48, 101] on button "員工及薪資" at bounding box center [49, 99] width 90 height 25
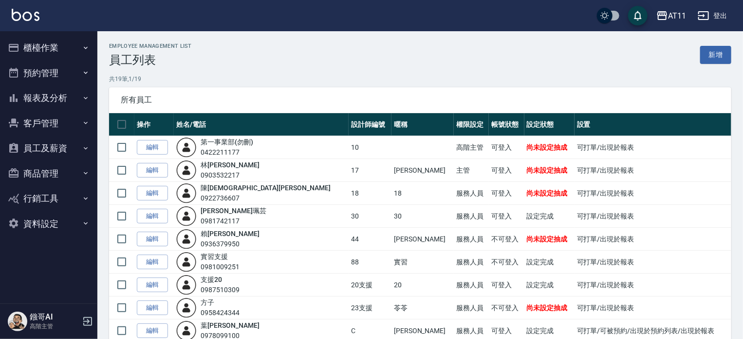
click at [49, 73] on button "預約管理" at bounding box center [49, 72] width 90 height 25
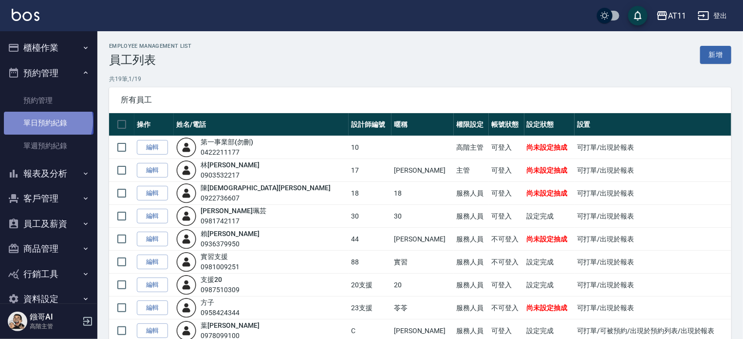
click at [47, 121] on link "單日預約紀錄" at bounding box center [49, 123] width 90 height 22
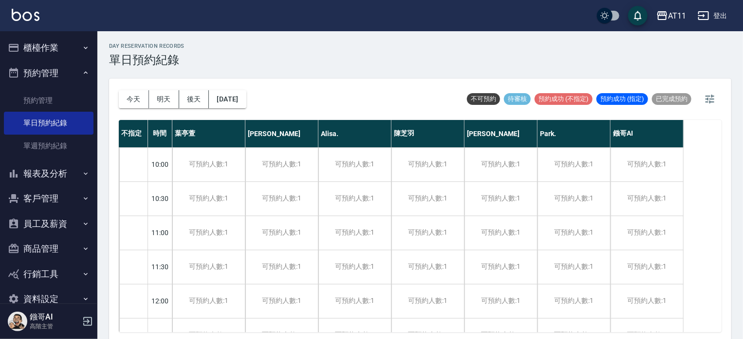
click at [49, 70] on button "預約管理" at bounding box center [49, 72] width 90 height 25
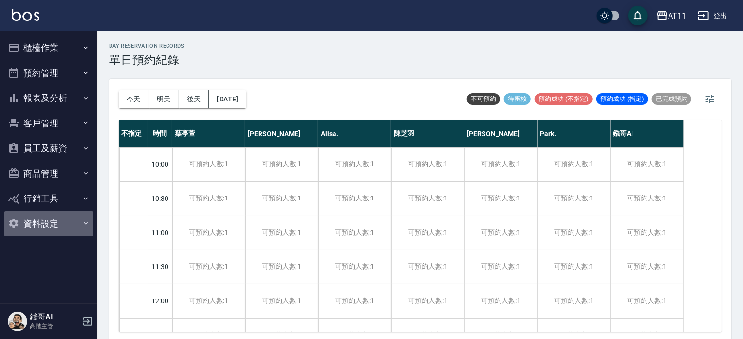
click at [50, 224] on button "資料設定" at bounding box center [49, 223] width 90 height 25
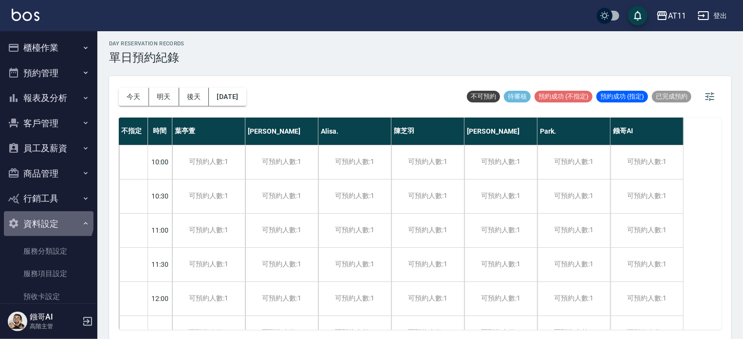
click at [47, 219] on button "資料設定" at bounding box center [49, 223] width 90 height 25
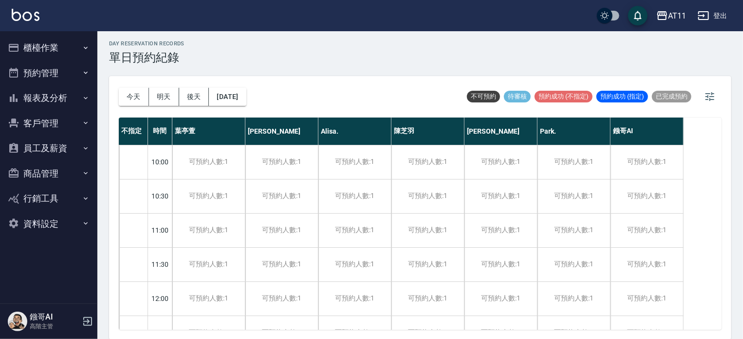
click at [48, 195] on button "行銷工具" at bounding box center [49, 198] width 90 height 25
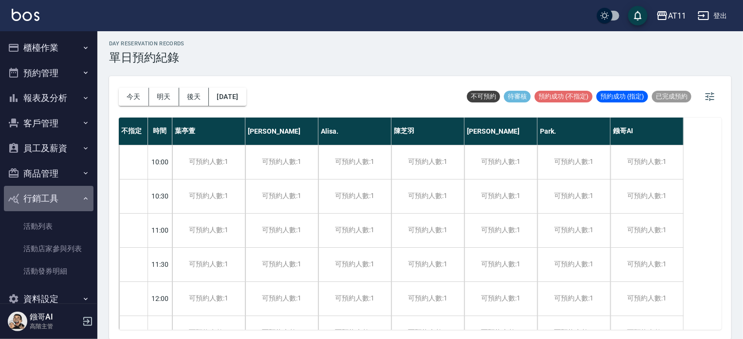
click at [48, 195] on button "行銷工具" at bounding box center [49, 198] width 90 height 25
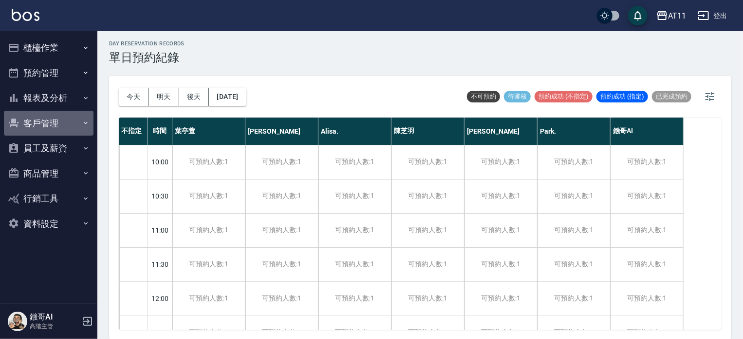
click at [46, 122] on button "客戶管理" at bounding box center [49, 123] width 90 height 25
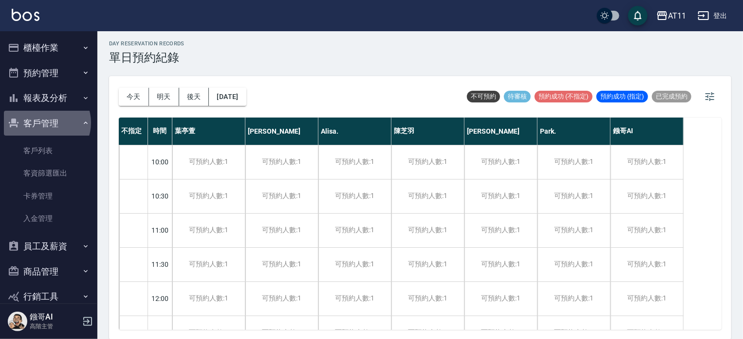
click at [46, 122] on button "客戶管理" at bounding box center [49, 123] width 90 height 25
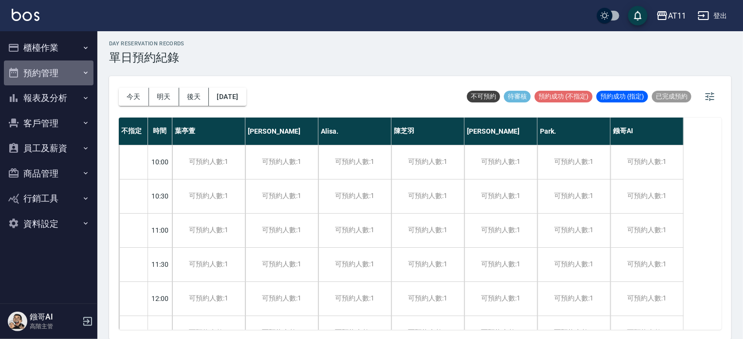
click at [48, 73] on button "預約管理" at bounding box center [49, 72] width 90 height 25
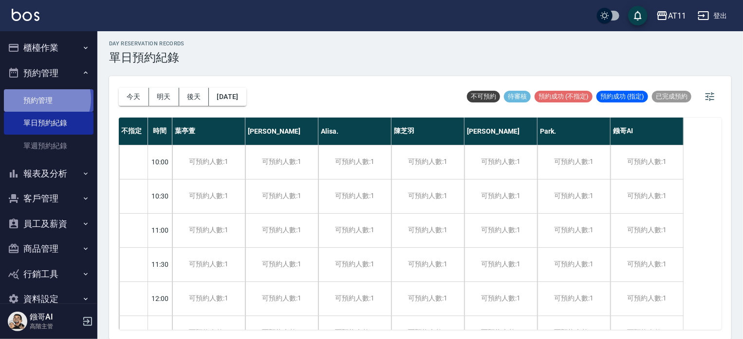
click at [44, 99] on link "預約管理" at bounding box center [49, 100] width 90 height 22
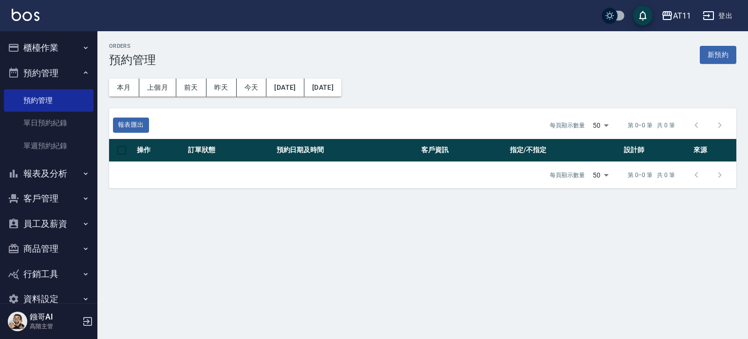
click at [47, 72] on button "預約管理" at bounding box center [49, 72] width 90 height 25
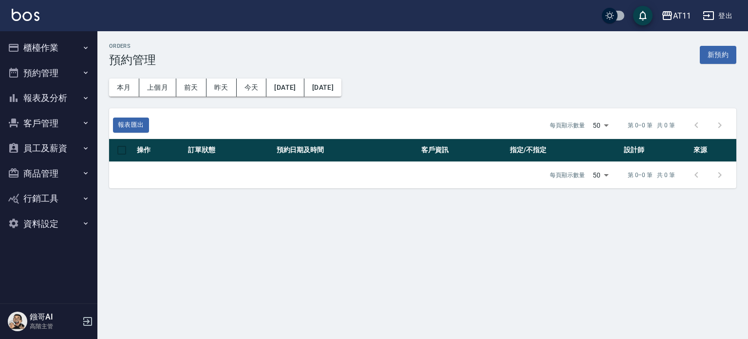
click at [49, 176] on button "商品管理" at bounding box center [49, 173] width 90 height 25
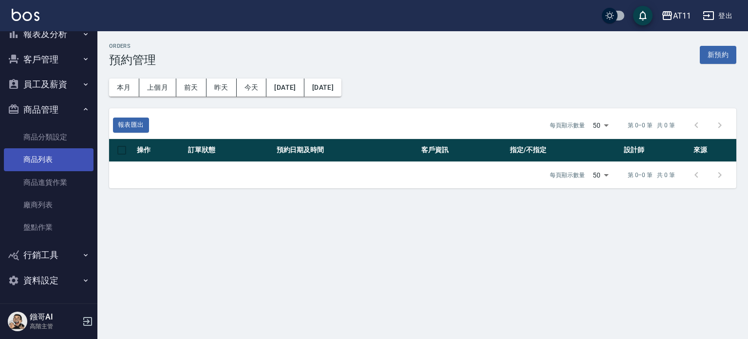
scroll to position [64, 0]
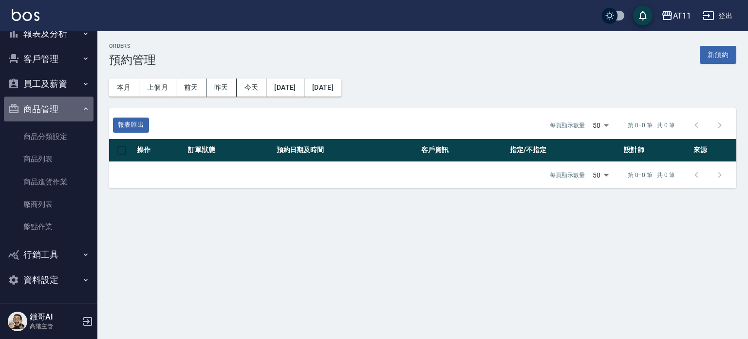
click at [55, 101] on button "商品管理" at bounding box center [49, 108] width 90 height 25
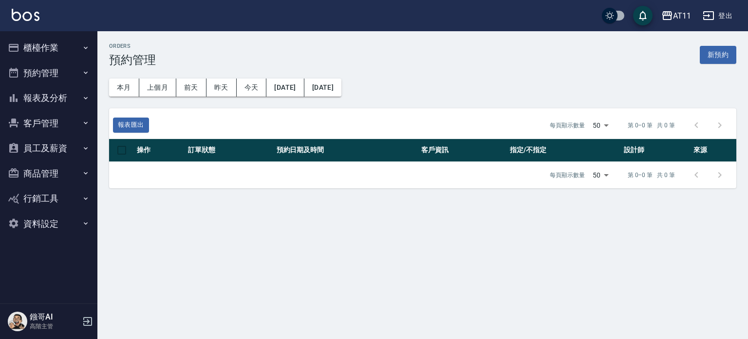
click at [51, 228] on button "資料設定" at bounding box center [49, 223] width 90 height 25
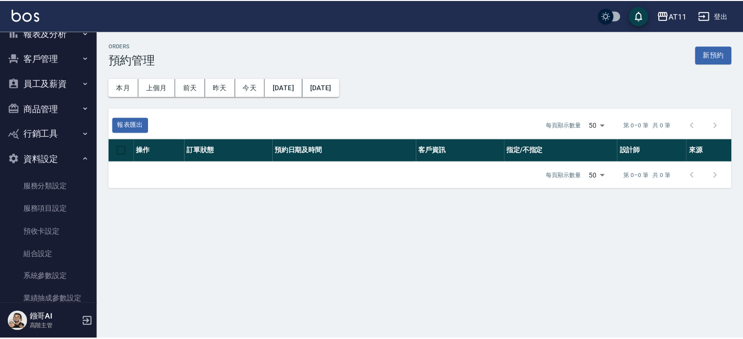
scroll to position [177, 0]
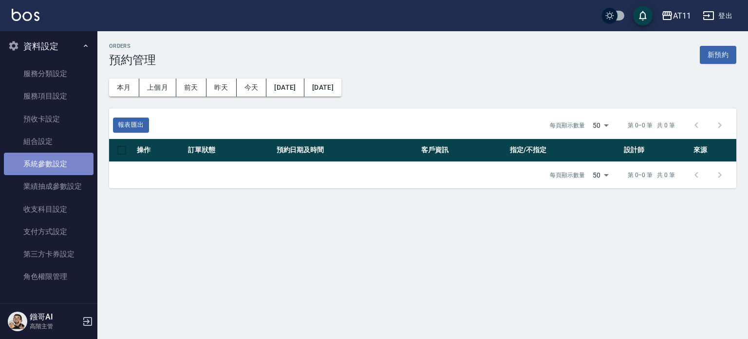
click at [71, 165] on link "系統參數設定" at bounding box center [49, 163] width 90 height 22
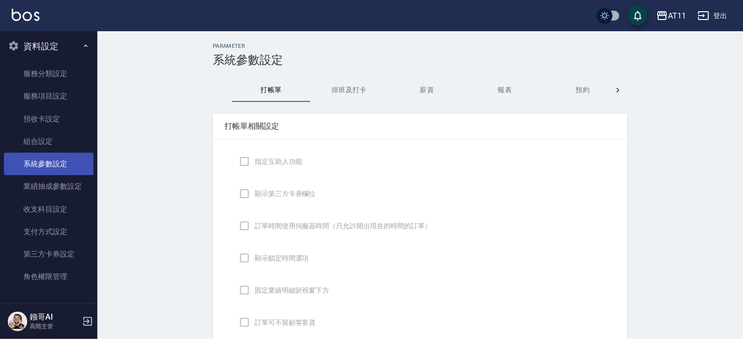
checkbox input "true"
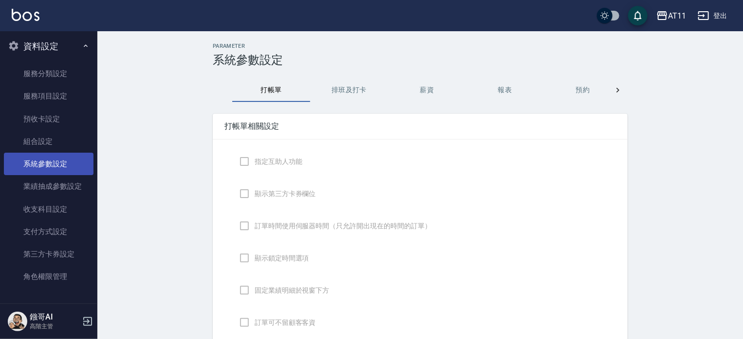
checkbox input "true"
checkbox input "false"
type input "NICKNAME"
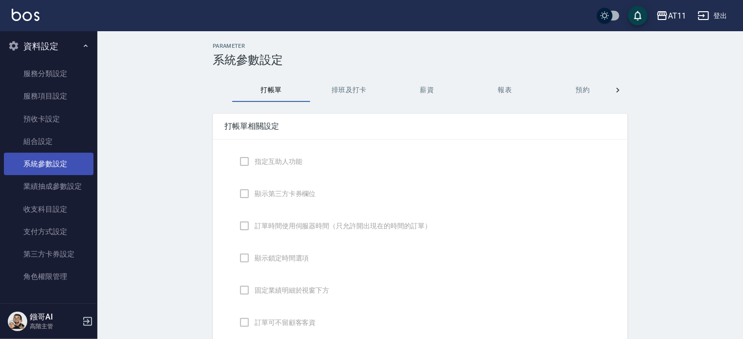
type input "LASTORDER"
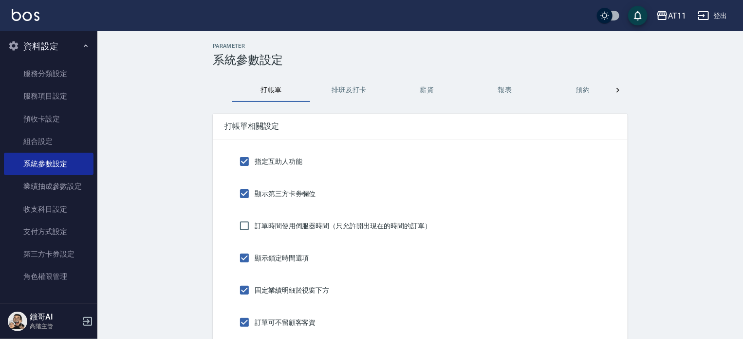
click at [579, 86] on button "預約" at bounding box center [583, 89] width 78 height 23
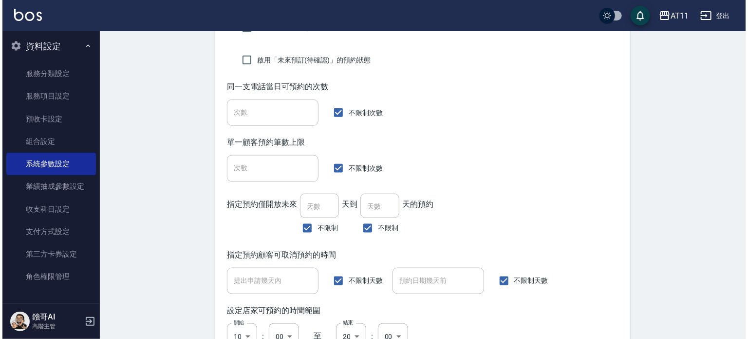
scroll to position [633, 0]
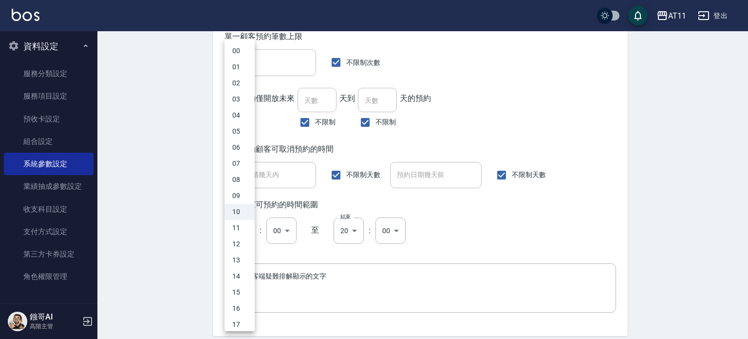
click at [242, 229] on li "11" at bounding box center [240, 228] width 30 height 16
type input "11"
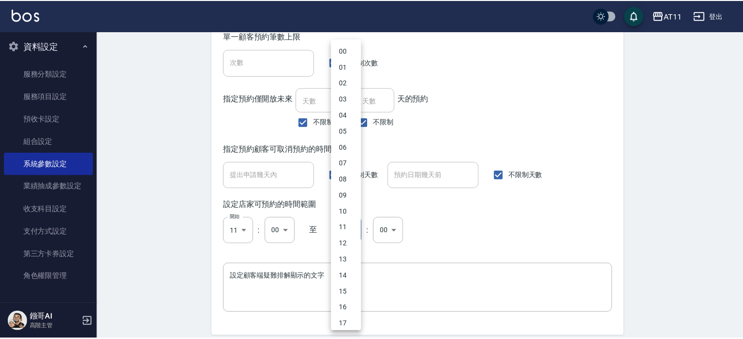
scroll to position [101, 0]
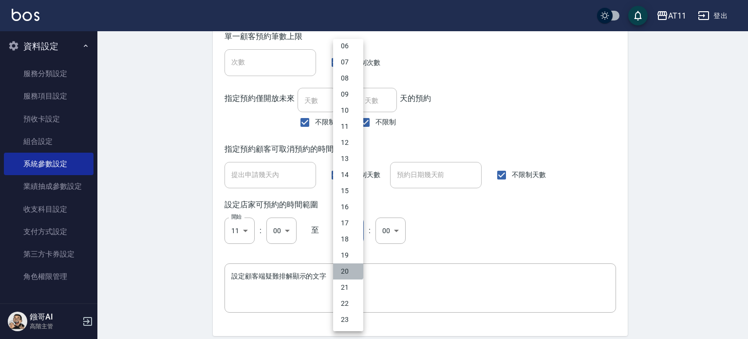
click at [347, 268] on li "20" at bounding box center [348, 271] width 30 height 16
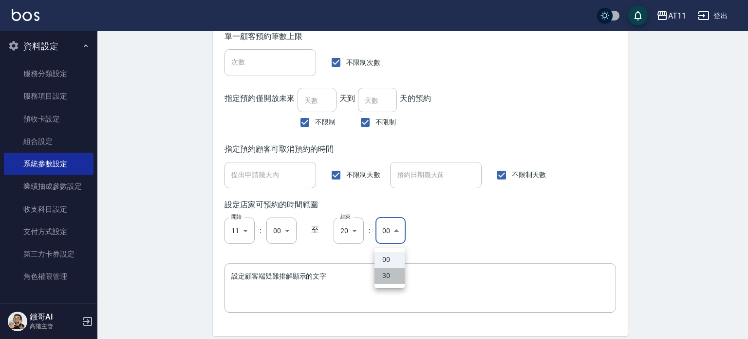
click at [391, 278] on li "30" at bounding box center [390, 275] width 30 height 16
type input "30"
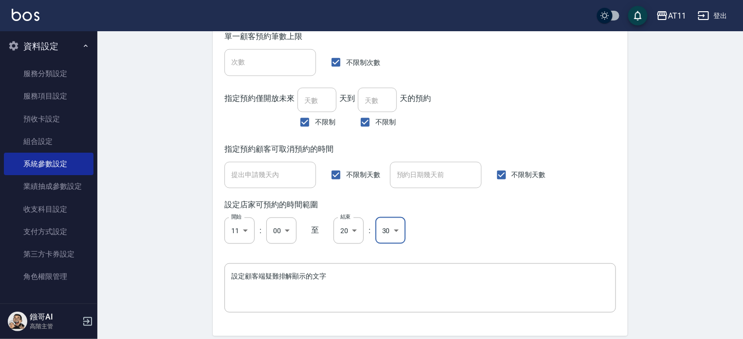
click at [448, 218] on div "設定店家可預約的時間範圍 開始 11 11 開始 : 00 00 ​ 至 結束 20 20 結束 : 30 30 ​" at bounding box center [421, 222] width 392 height 44
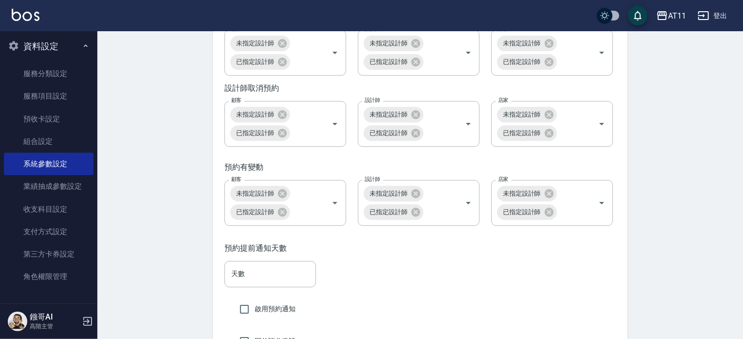
scroll to position [1656, 0]
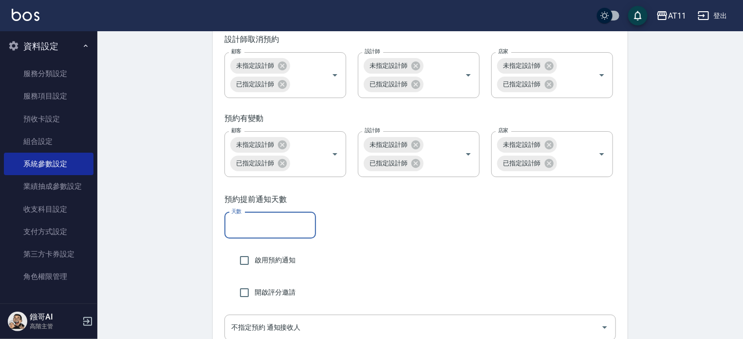
click at [271, 238] on input "天數" at bounding box center [271, 225] width 92 height 26
type input "1"
click at [246, 270] on input "啟用預約通知" at bounding box center [244, 260] width 20 height 20
checkbox input "true"
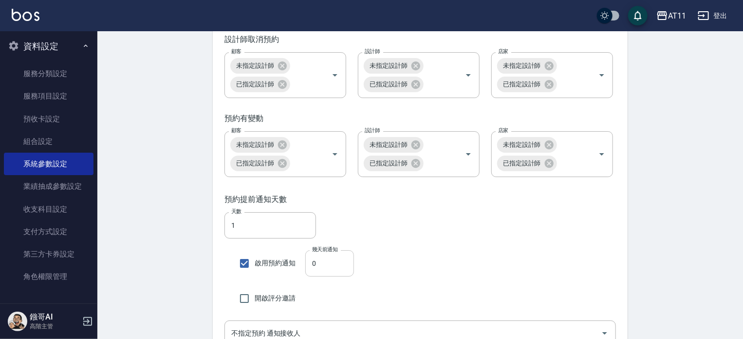
click at [338, 276] on input "0" at bounding box center [329, 263] width 49 height 26
type input "01"
click at [461, 205] on div "預約提前通知天數" at bounding box center [421, 199] width 392 height 10
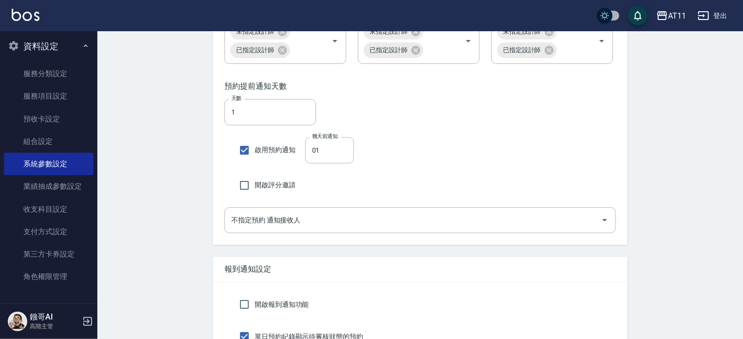
scroll to position [1851, 0]
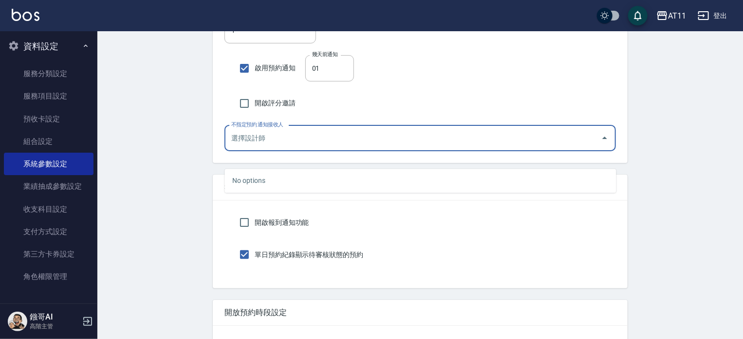
click at [552, 147] on input "不指定預約 通知接收人" at bounding box center [413, 138] width 368 height 17
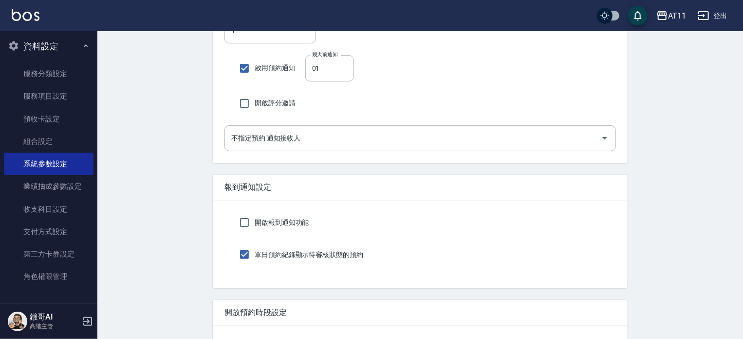
click at [541, 114] on div "開啟評分邀請" at bounding box center [421, 103] width 392 height 20
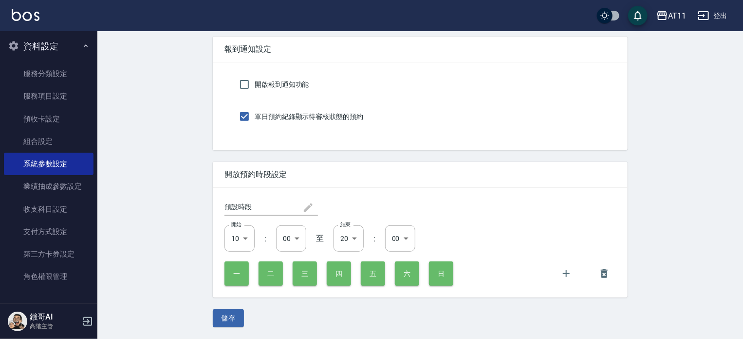
scroll to position [2006, 0]
click at [411, 273] on button "六" at bounding box center [407, 273] width 24 height 24
click at [407, 280] on button "六" at bounding box center [407, 273] width 24 height 24
click at [569, 272] on icon "button" at bounding box center [567, 273] width 12 height 12
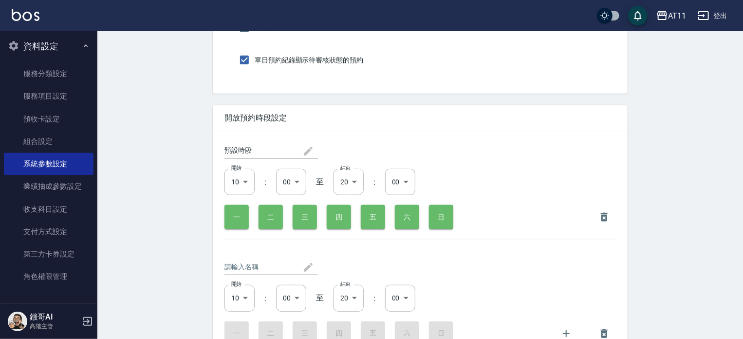
scroll to position [2104, 0]
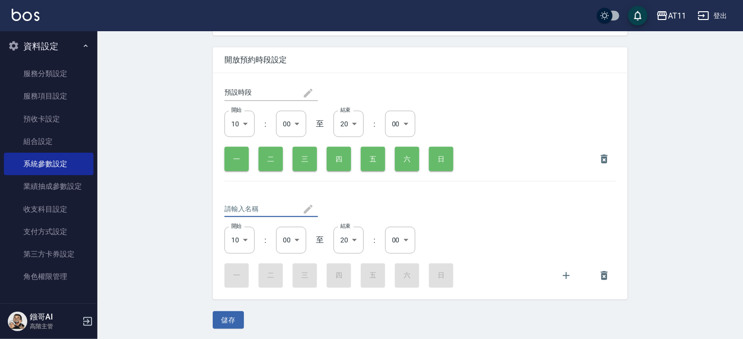
click at [253, 217] on input "text" at bounding box center [264, 209] width 78 height 16
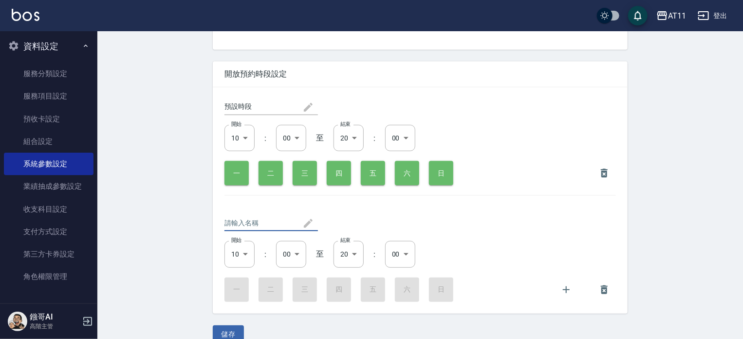
scroll to position [2073, 0]
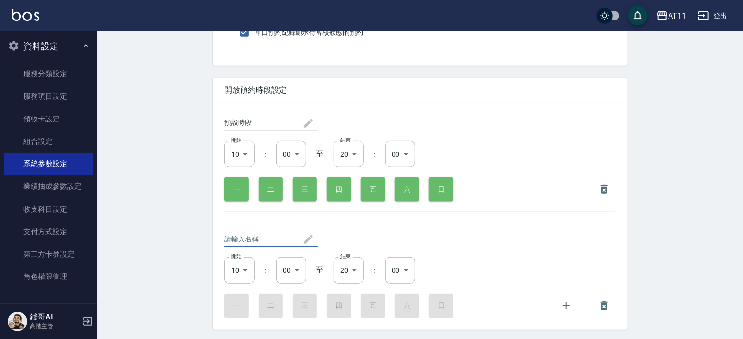
click at [406, 318] on div "一 二 三 四 五 六 日" at bounding box center [421, 305] width 392 height 24
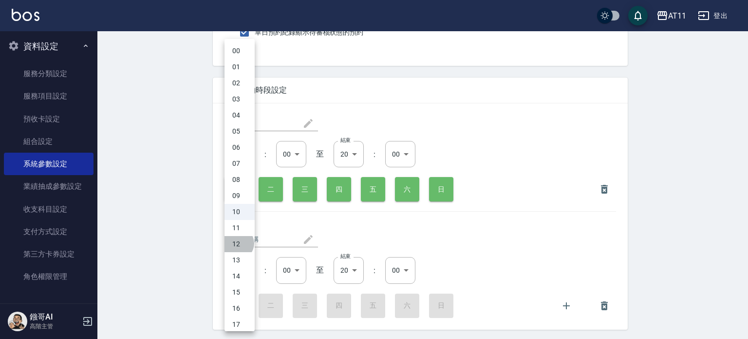
click at [238, 243] on li "12" at bounding box center [240, 244] width 30 height 16
type input "12"
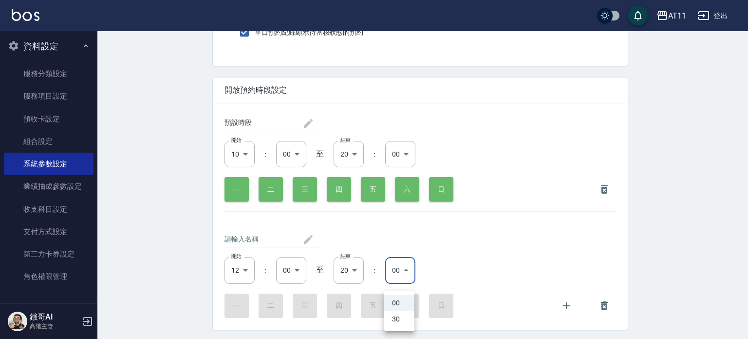
click at [401, 321] on li "30" at bounding box center [399, 319] width 30 height 16
type input "30"
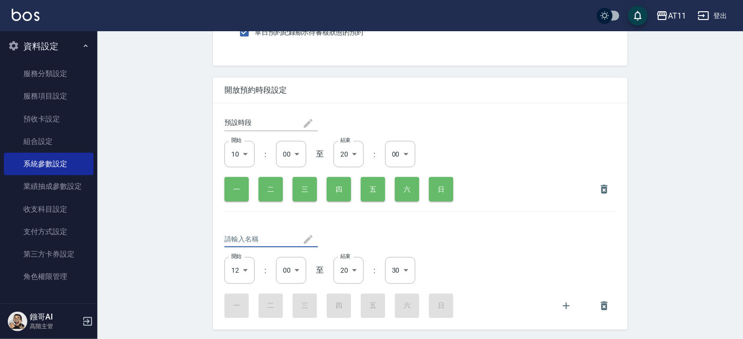
click at [264, 247] on input "text" at bounding box center [264, 239] width 78 height 16
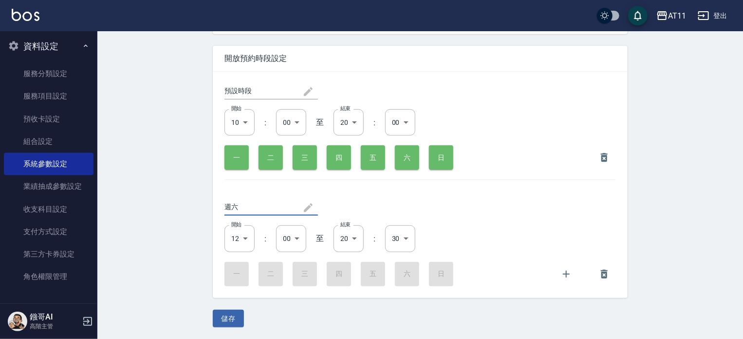
scroll to position [2122, 0]
type input "週六"
click at [402, 278] on div "一 二 三 四 五 六 日" at bounding box center [421, 274] width 392 height 24
click at [228, 272] on div "一 二 三 四 五 六 日" at bounding box center [421, 274] width 392 height 24
drag, startPoint x: 256, startPoint y: 272, endPoint x: 277, endPoint y: 272, distance: 20.9
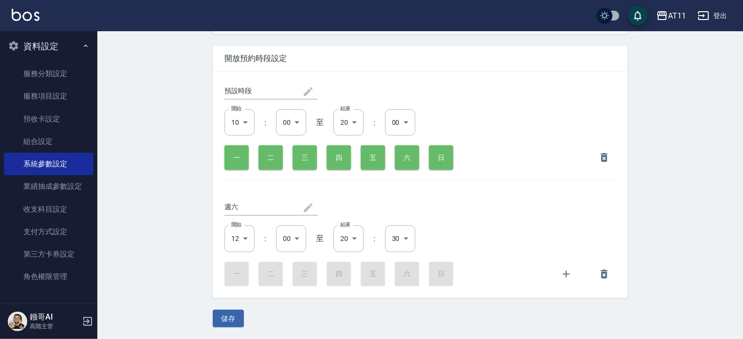
click at [260, 272] on div "一 二 三 四 五 六 日" at bounding box center [421, 274] width 392 height 24
drag, startPoint x: 278, startPoint y: 272, endPoint x: 290, endPoint y: 272, distance: 11.7
click at [278, 272] on div "一 二 三 四 五 六 日" at bounding box center [421, 274] width 392 height 24
drag, startPoint x: 298, startPoint y: 272, endPoint x: 322, endPoint y: 273, distance: 23.9
click at [318, 272] on div "一 二 三 四 五 六 日" at bounding box center [421, 274] width 392 height 24
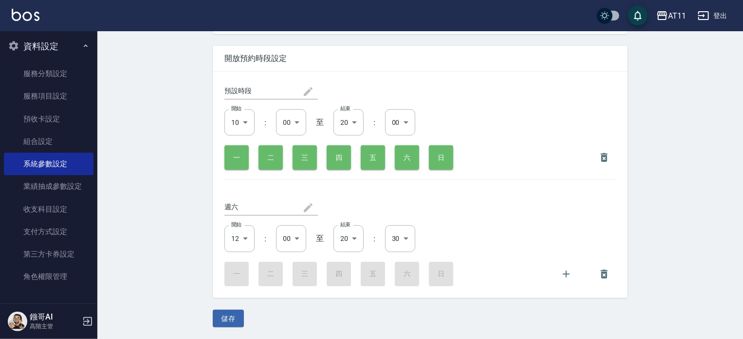
drag, startPoint x: 322, startPoint y: 273, endPoint x: 335, endPoint y: 274, distance: 13.6
click at [335, 274] on div "一 二 三 四 五 六 日" at bounding box center [421, 274] width 392 height 24
drag, startPoint x: 335, startPoint y: 274, endPoint x: 361, endPoint y: 274, distance: 25.3
click at [343, 274] on div "一 二 三 四 五 六 日" at bounding box center [421, 274] width 392 height 24
drag, startPoint x: 361, startPoint y: 274, endPoint x: 394, endPoint y: 274, distance: 33.1
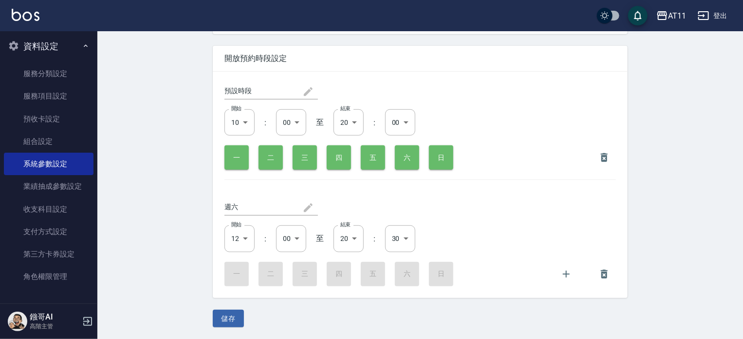
click at [371, 274] on div "一 二 三 四 五 六 日" at bounding box center [421, 274] width 392 height 24
click at [394, 274] on div "一 二 三 四 五 六 日" at bounding box center [421, 274] width 392 height 24
click at [409, 161] on button "六" at bounding box center [407, 157] width 24 height 24
click at [400, 271] on button "六" at bounding box center [407, 274] width 24 height 24
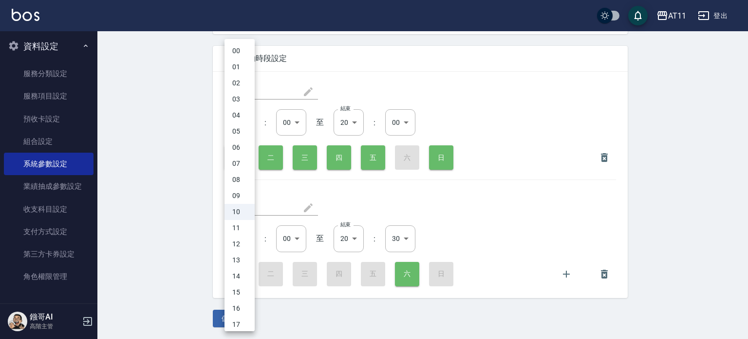
click at [241, 226] on li "11" at bounding box center [240, 228] width 30 height 16
type input "11"
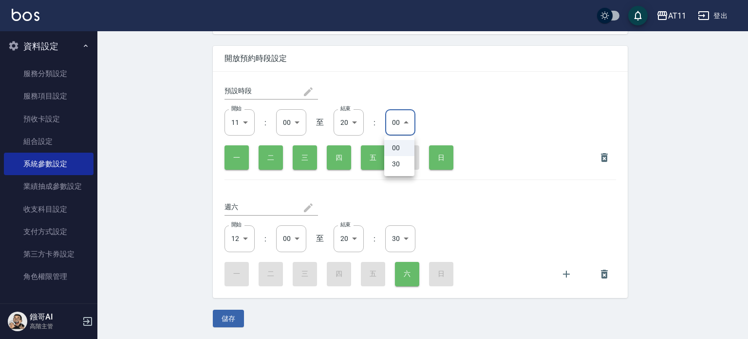
click at [403, 170] on li "30" at bounding box center [399, 164] width 30 height 16
type input "30"
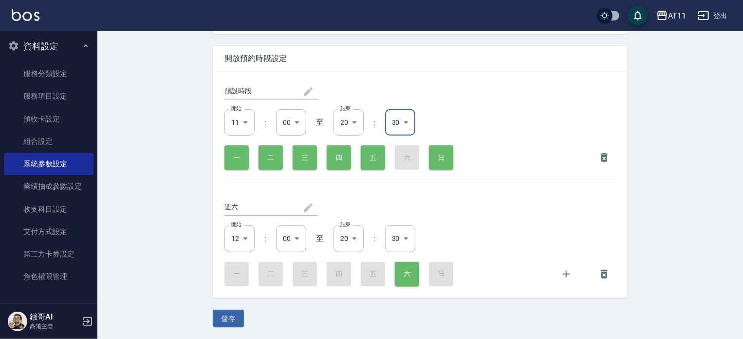
click at [490, 187] on div "預設時段 ​ 開始 11 11 開始 : 00 00 ​ 至 結束 20 20 結束 : 30 30 ​ 一 二 三 四 五 六 日 週六 ​ 開始 12 1…" at bounding box center [420, 185] width 415 height 226
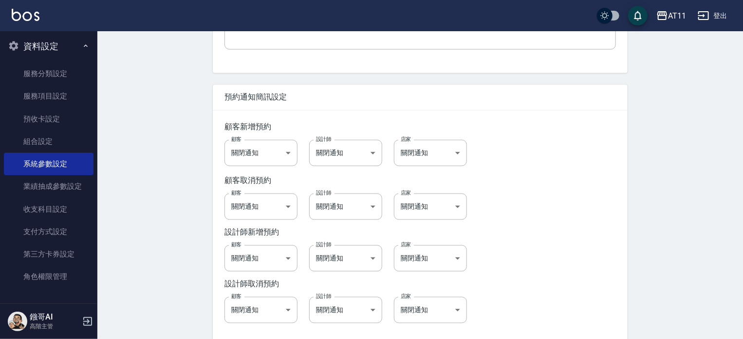
scroll to position [953, 0]
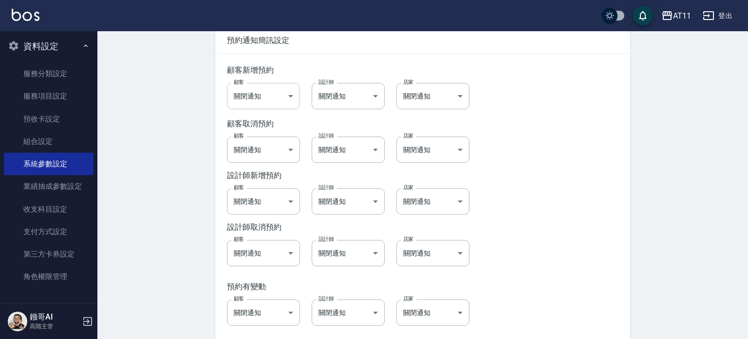
click at [286, 103] on body "AT11 登出 櫃檯作業 打帳單 帳單列表 掛單列表 座位開單 營業儀表板 現金收支登錄 高階收支登錄 材料自購登錄 每日結帳 排班表 現場電腦打卡 掃碼打卡…" at bounding box center [374, 269] width 748 height 2444
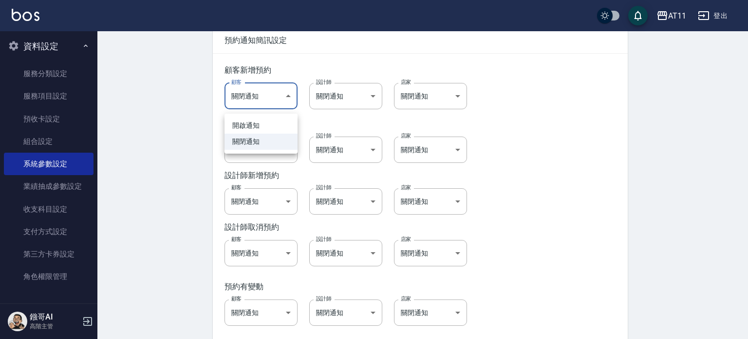
click at [286, 103] on div at bounding box center [374, 169] width 748 height 339
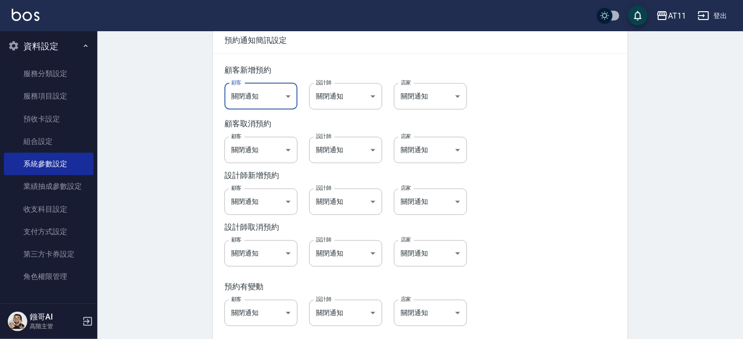
click at [581, 83] on div "顧客 關閉通知 false 顧客 設計師 關閉通知 false 設計師 店家 關閉通知 false 店家" at bounding box center [414, 90] width 403 height 38
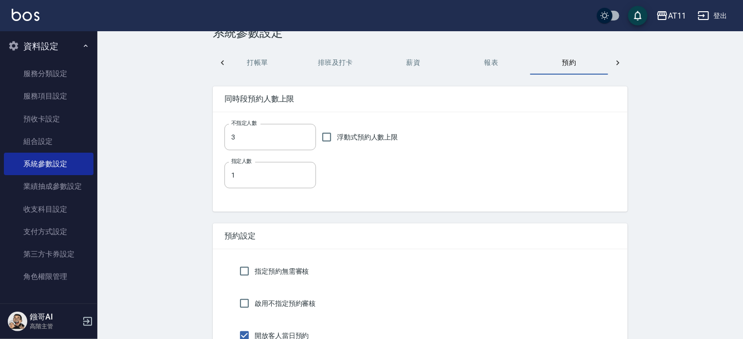
scroll to position [0, 0]
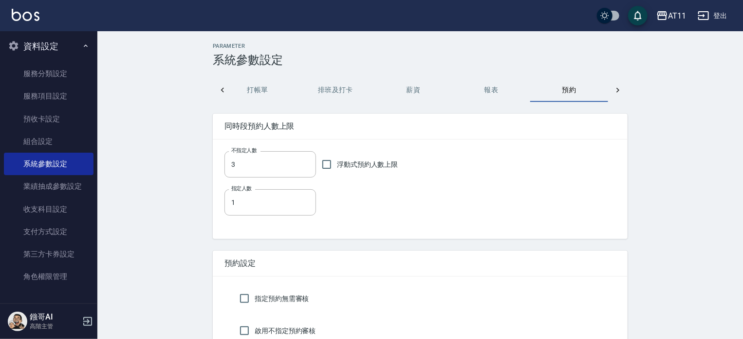
click at [335, 86] on button "排班及打卡" at bounding box center [336, 89] width 78 height 23
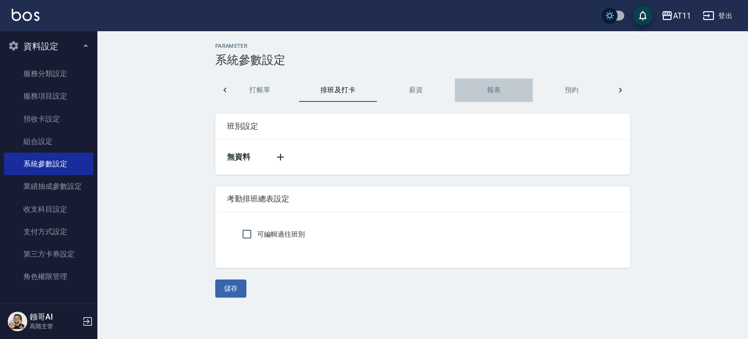
click at [497, 91] on button "報表" at bounding box center [494, 89] width 78 height 23
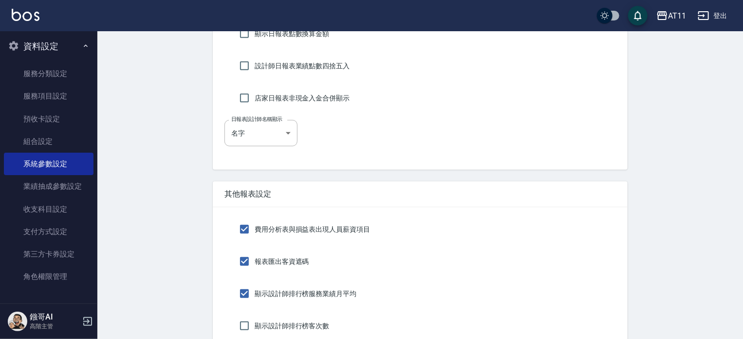
scroll to position [292, 0]
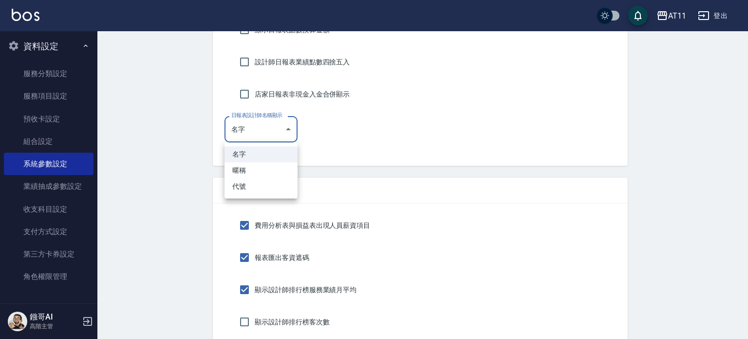
click at [288, 126] on body "AT11 登出 櫃檯作業 打帳單 帳單列表 掛單列表 座位開單 營業儀表板 現金收支登錄 高階收支登錄 材料自購登錄 每日結帳 排班表 現場電腦打卡 掃碼打卡…" at bounding box center [374, 260] width 748 height 1105
click at [429, 126] on div at bounding box center [374, 169] width 748 height 339
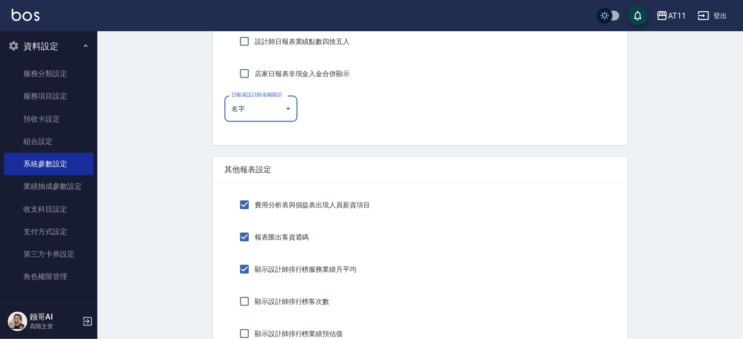
scroll to position [195, 0]
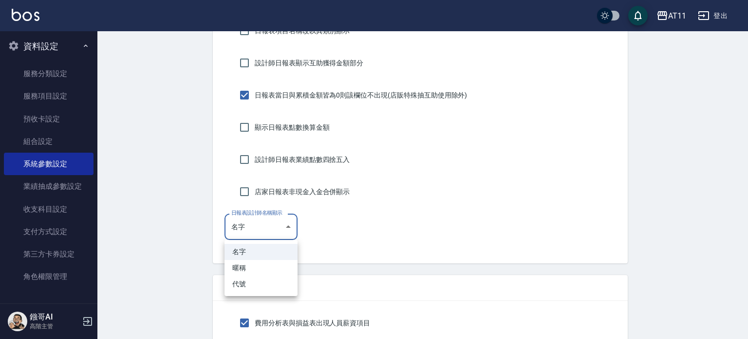
click at [277, 265] on li "暱稱" at bounding box center [261, 268] width 73 height 16
type input "NICKNAME"
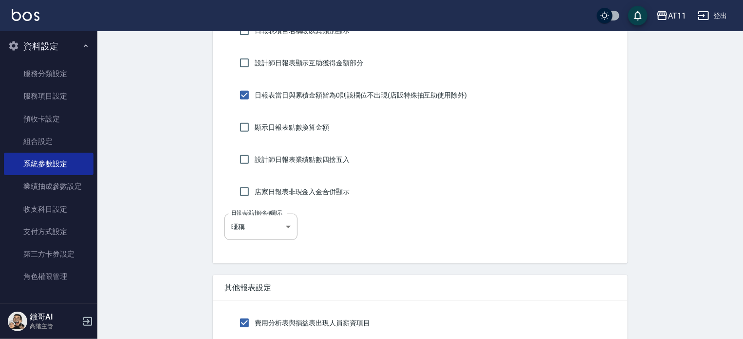
click at [386, 235] on div "日報表設計師名稱顯示 暱稱 NICKNAME 日報表設計師名稱顯示" at bounding box center [421, 226] width 392 height 26
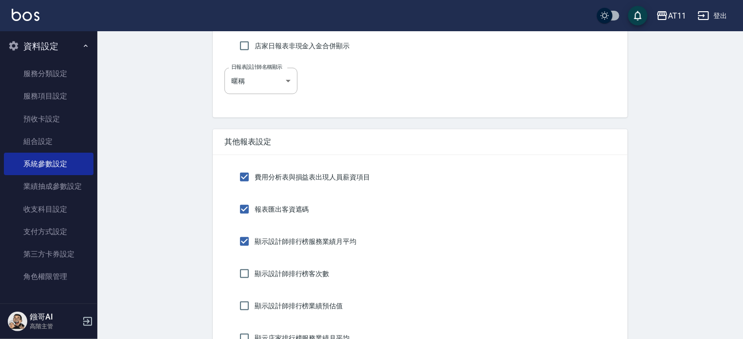
scroll to position [341, 0]
click at [52, 48] on button "資料設定" at bounding box center [49, 46] width 90 height 25
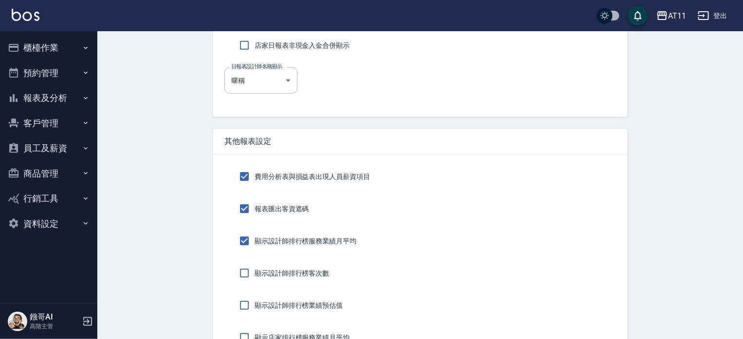
scroll to position [0, 0]
click at [53, 101] on button "報表及分析" at bounding box center [49, 97] width 90 height 25
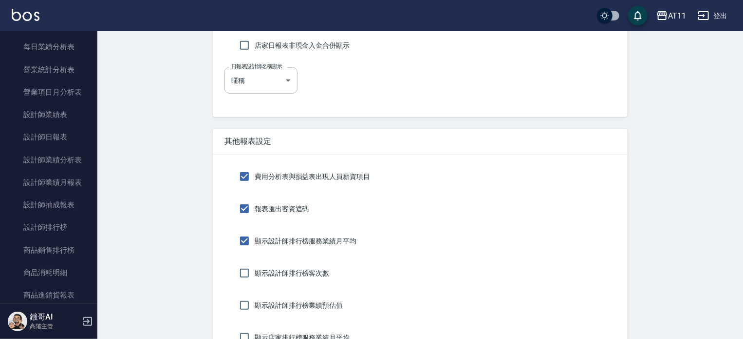
scroll to position [341, 0]
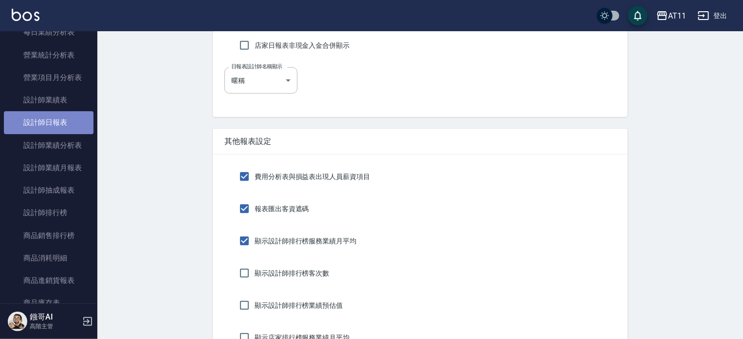
click at [67, 125] on link "設計師日報表" at bounding box center [49, 122] width 90 height 22
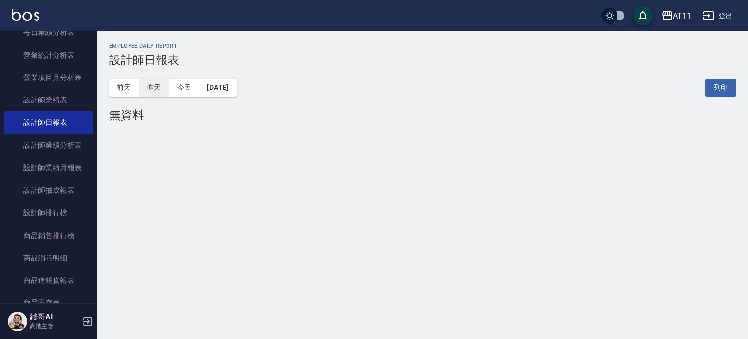
click at [155, 88] on button "昨天" at bounding box center [154, 87] width 30 height 18
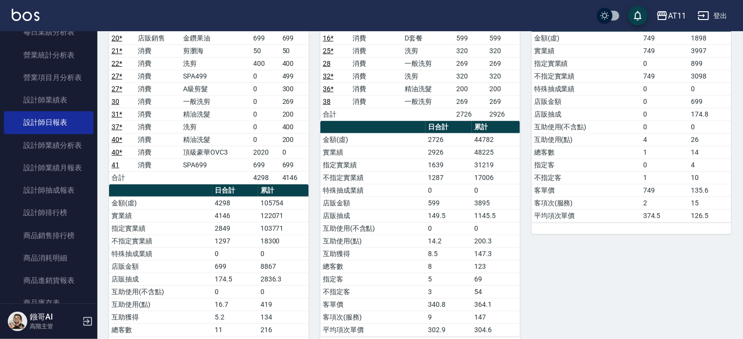
scroll to position [341, 0]
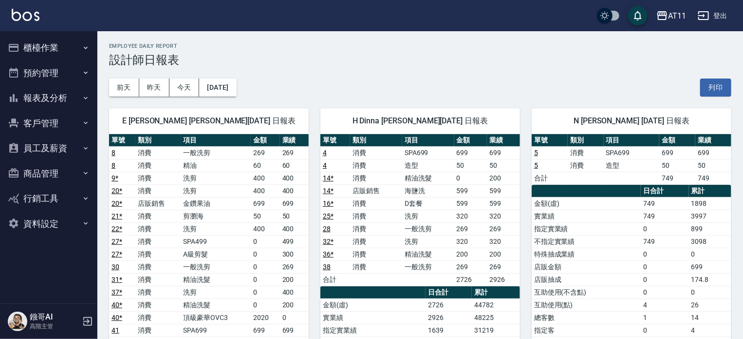
click at [47, 222] on button "資料設定" at bounding box center [49, 223] width 90 height 25
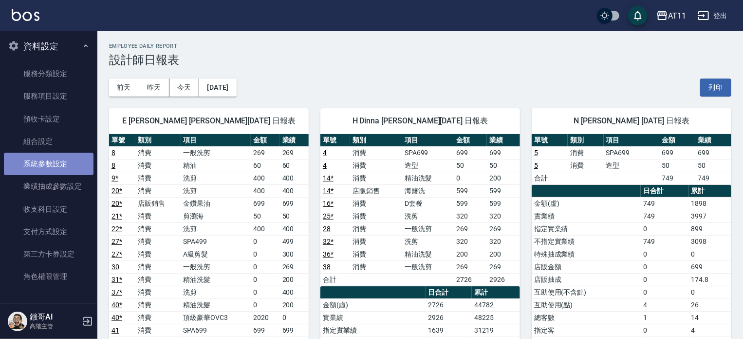
click at [76, 168] on link "系統參數設定" at bounding box center [49, 163] width 90 height 22
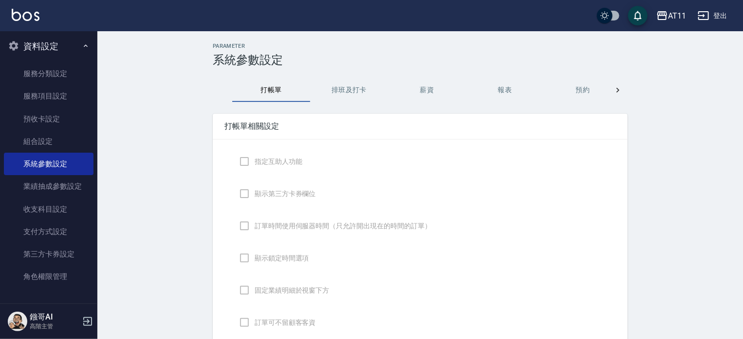
checkbox input "true"
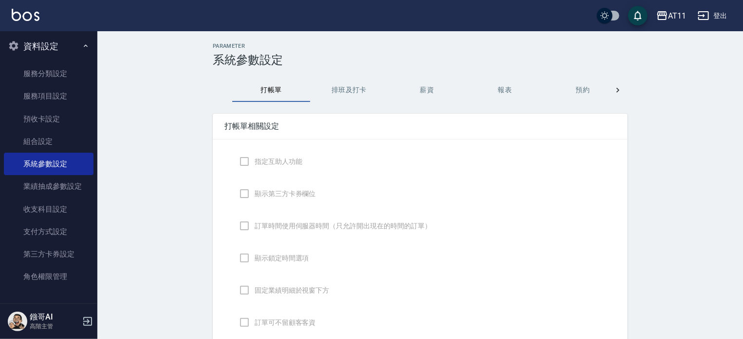
checkbox input "true"
checkbox input "false"
type input "NICKNAME"
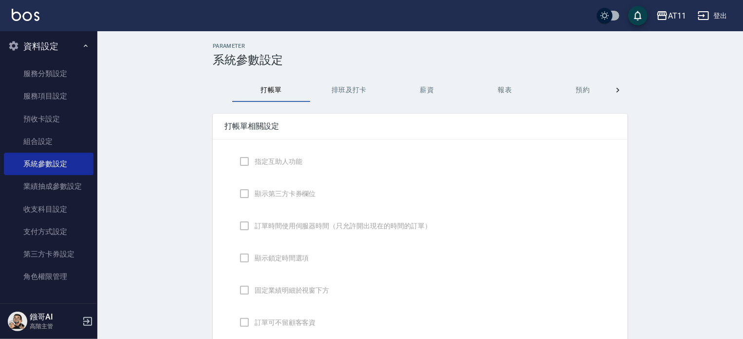
type input "LASTORDER"
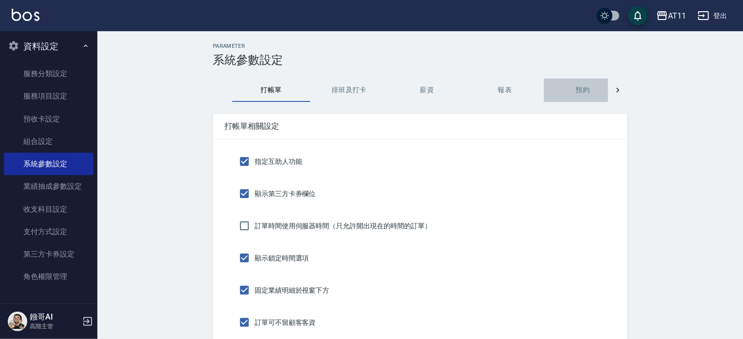
click at [581, 89] on button "預約" at bounding box center [583, 89] width 78 height 23
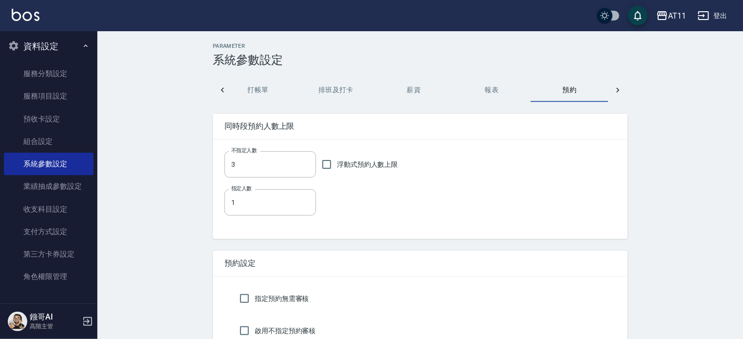
scroll to position [0, 14]
click at [279, 169] on input "3" at bounding box center [271, 164] width 92 height 26
click at [395, 208] on div "指定人數 1 指定人數" at bounding box center [421, 202] width 392 height 26
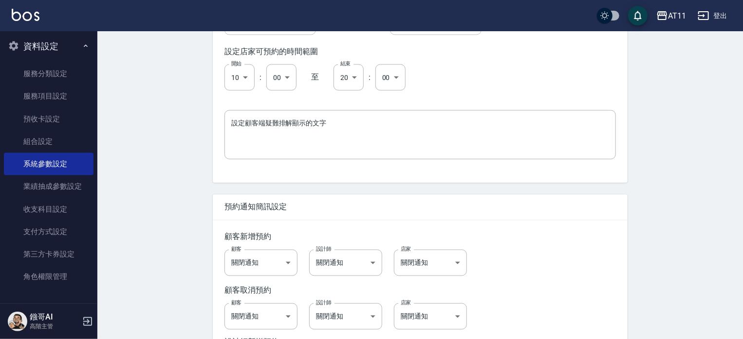
scroll to position [828, 0]
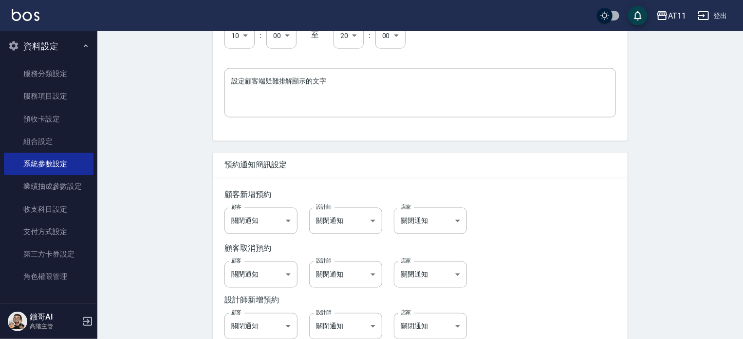
click at [715, 16] on button "登出" at bounding box center [713, 16] width 38 height 18
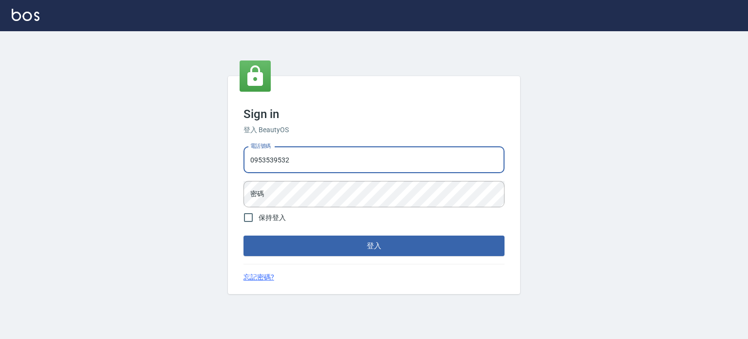
type input "0953539532"
click at [244, 235] on button "登入" at bounding box center [374, 245] width 261 height 20
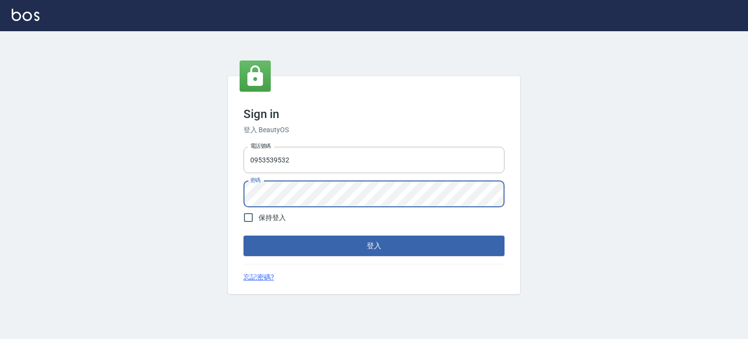
click at [244, 235] on button "登入" at bounding box center [374, 245] width 261 height 20
